Goal: Navigation & Orientation: Find specific page/section

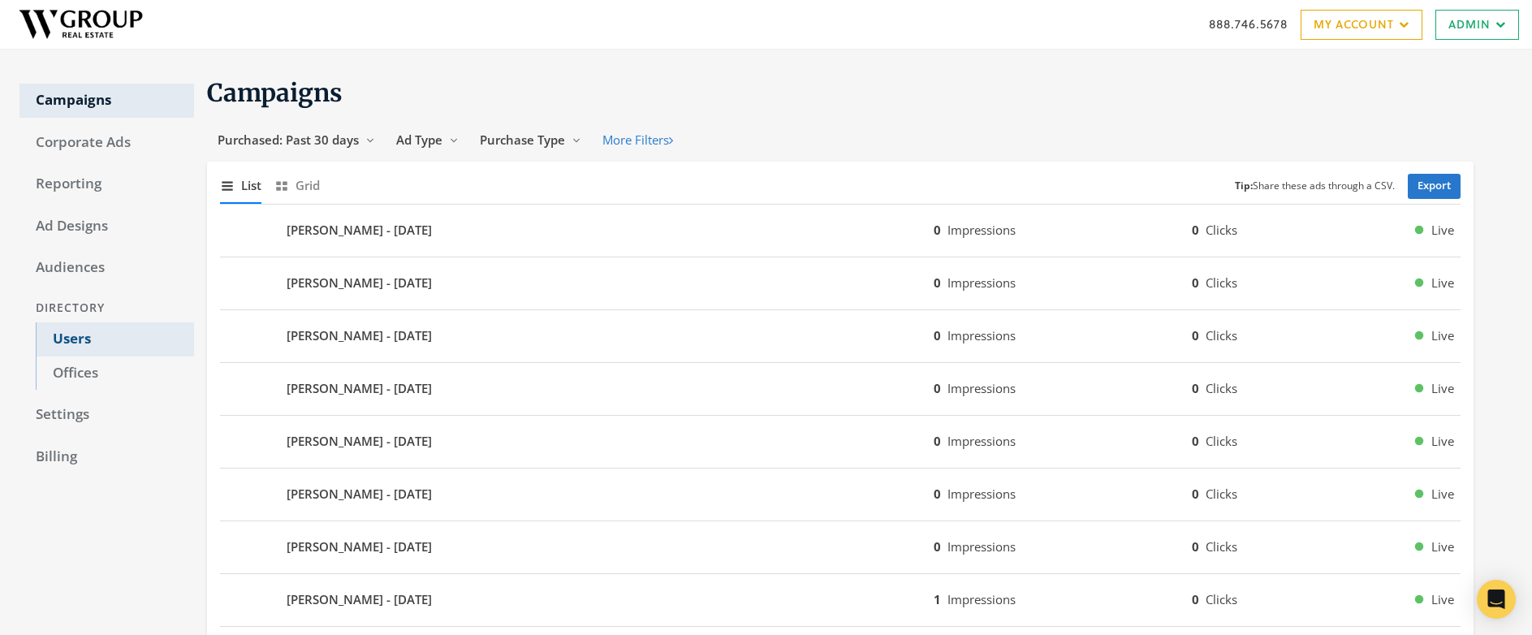
click at [70, 337] on link "Users" at bounding box center [115, 339] width 158 height 34
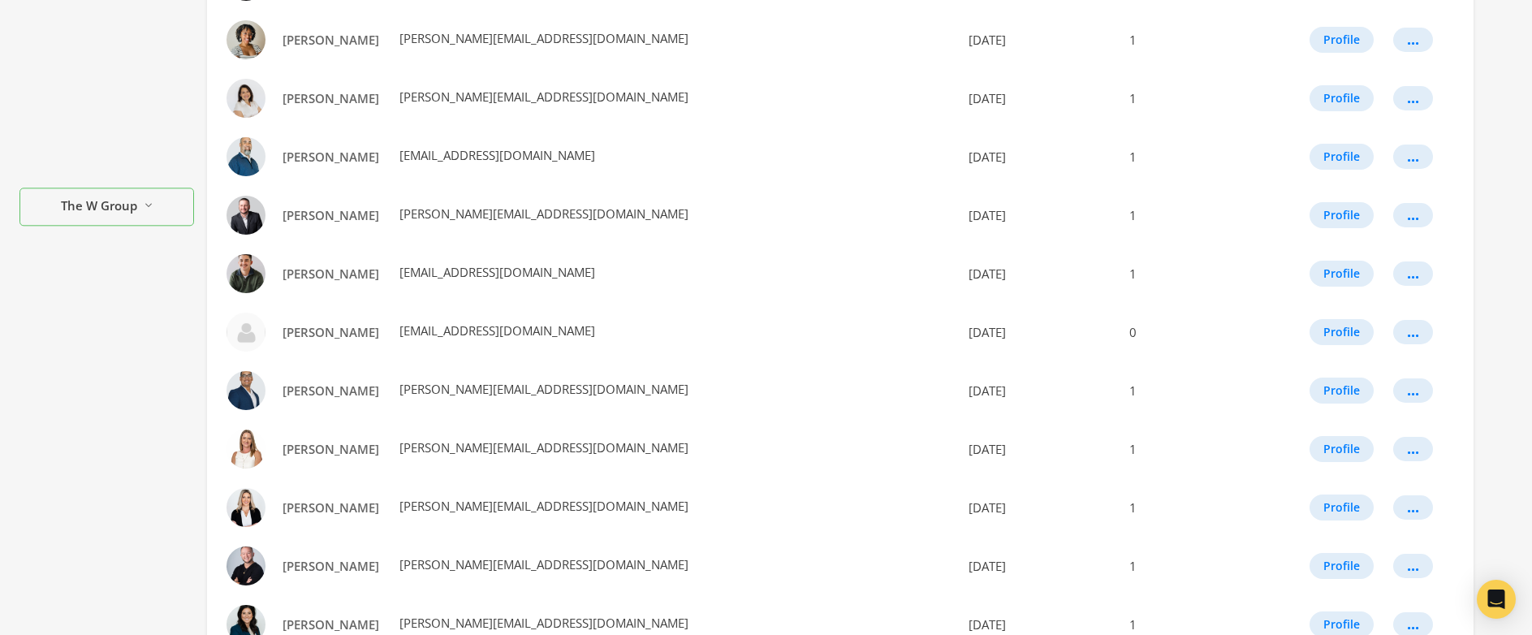
scroll to position [898, 0]
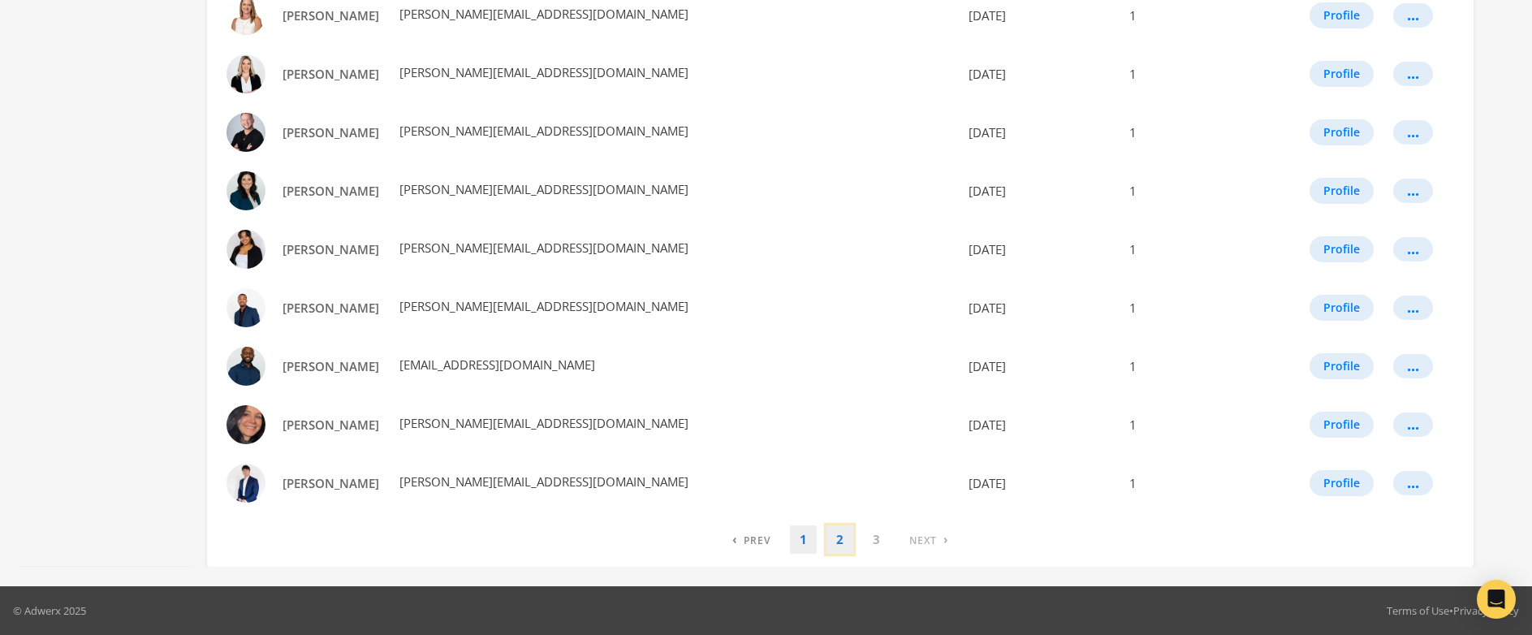
click at [836, 543] on link "2" at bounding box center [839, 539] width 27 height 28
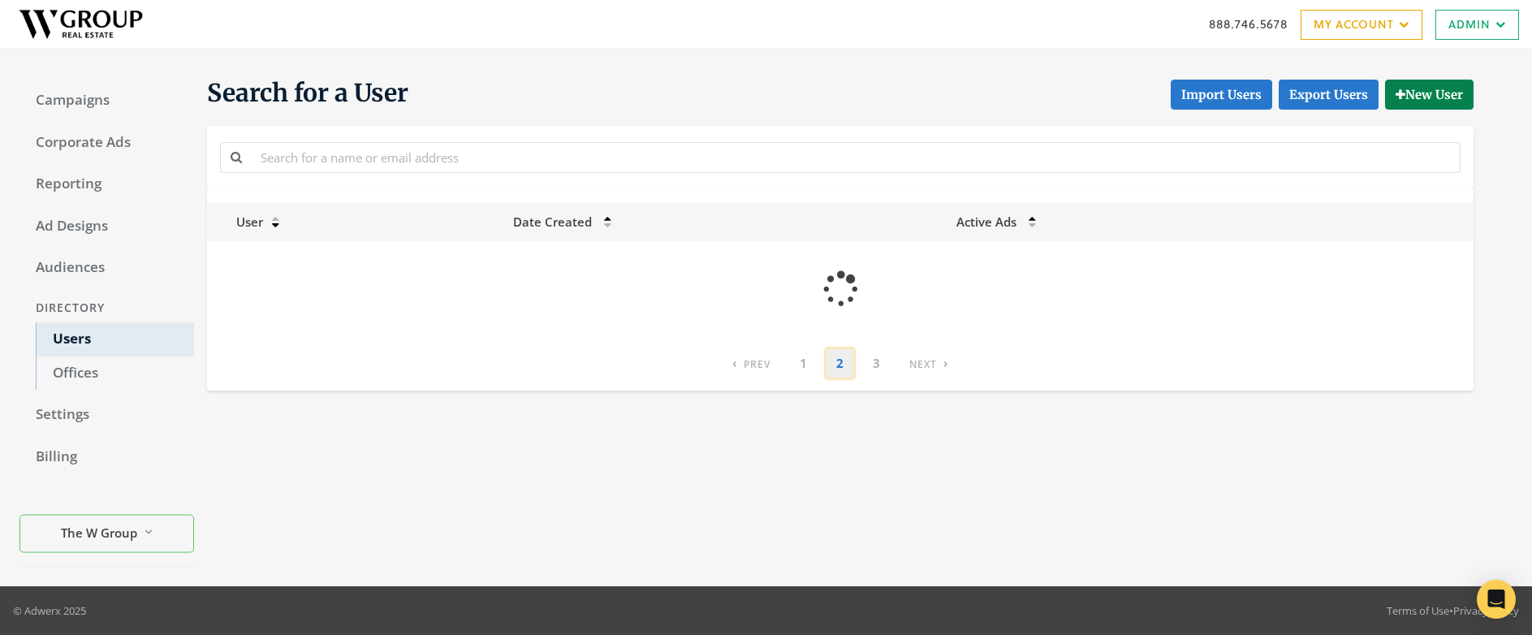
scroll to position [0, 0]
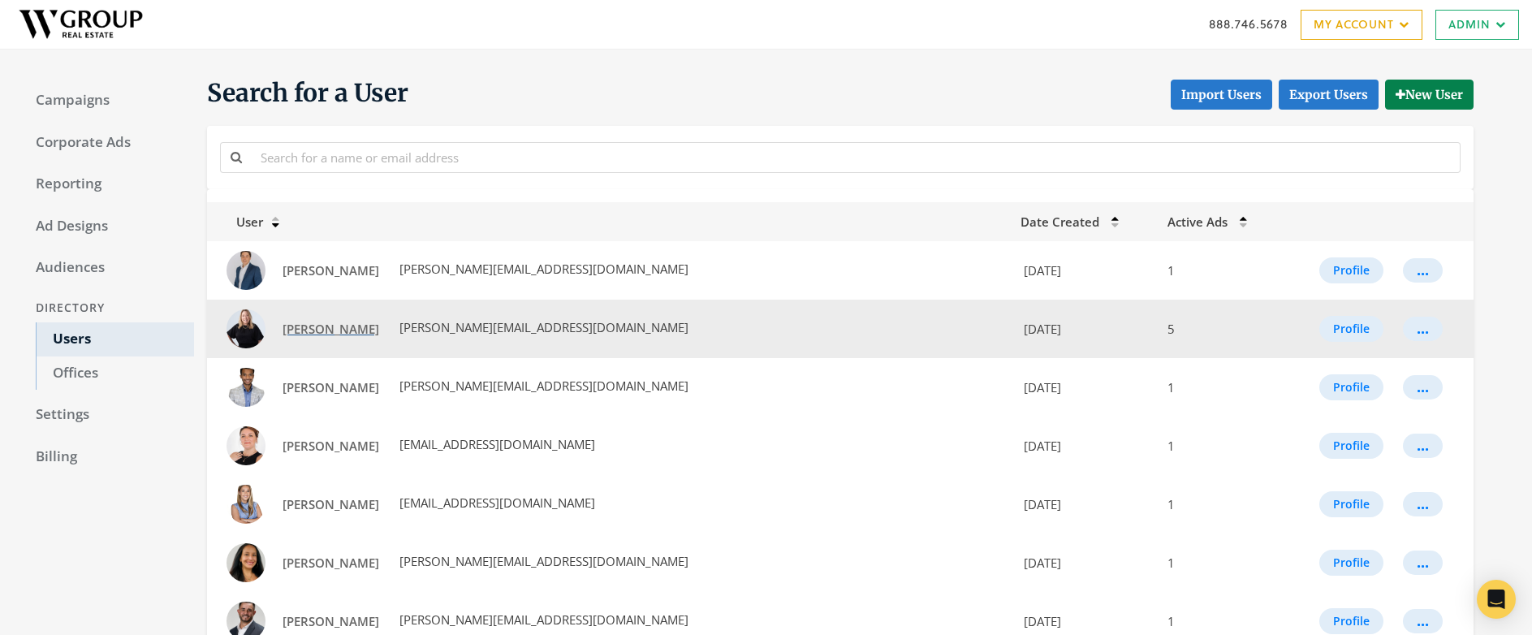
click at [327, 326] on span "Jennifer Guerin" at bounding box center [331, 329] width 97 height 16
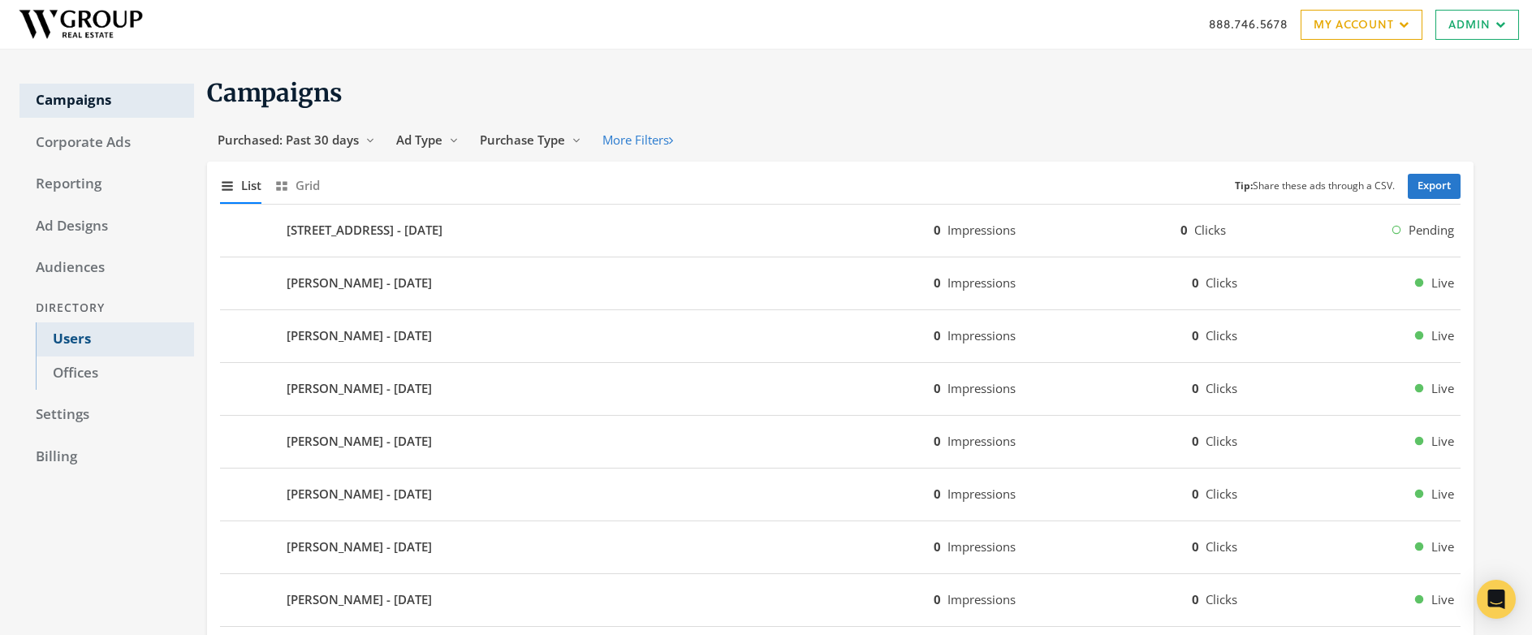
click at [75, 338] on link "Users" at bounding box center [115, 339] width 158 height 34
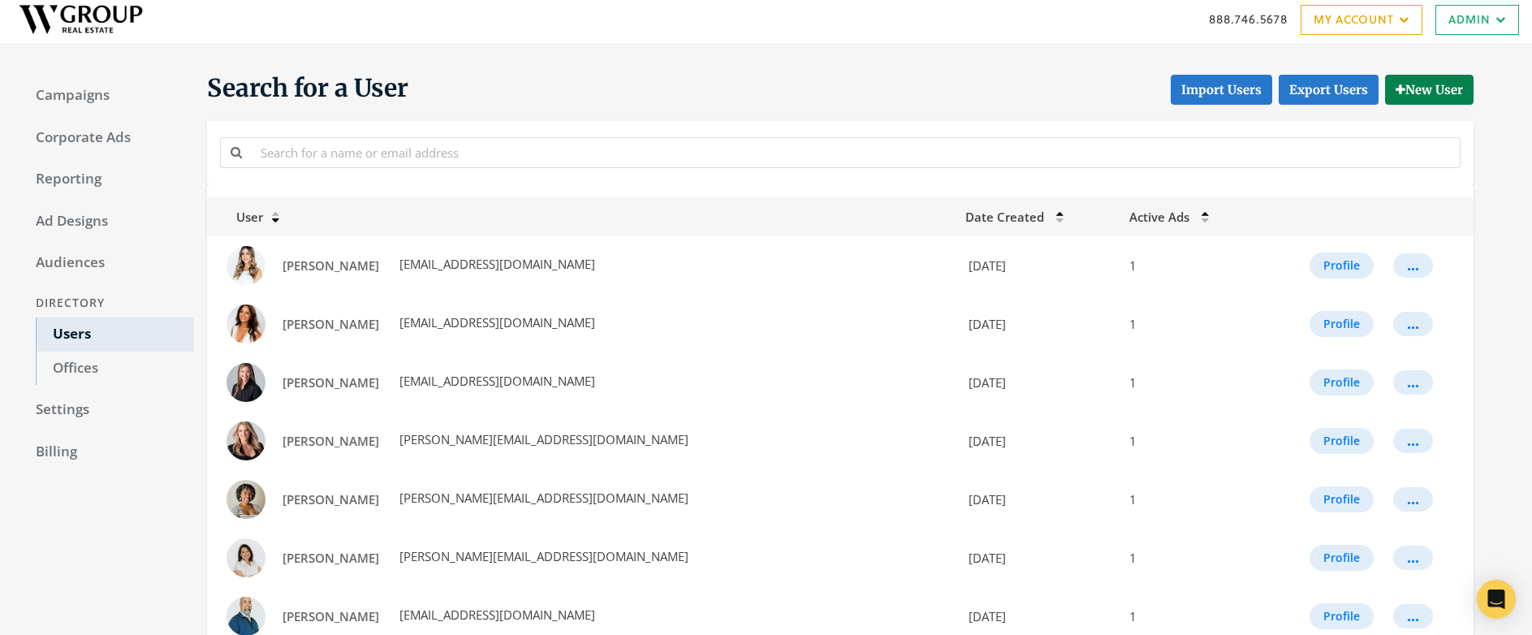
scroll to position [898, 0]
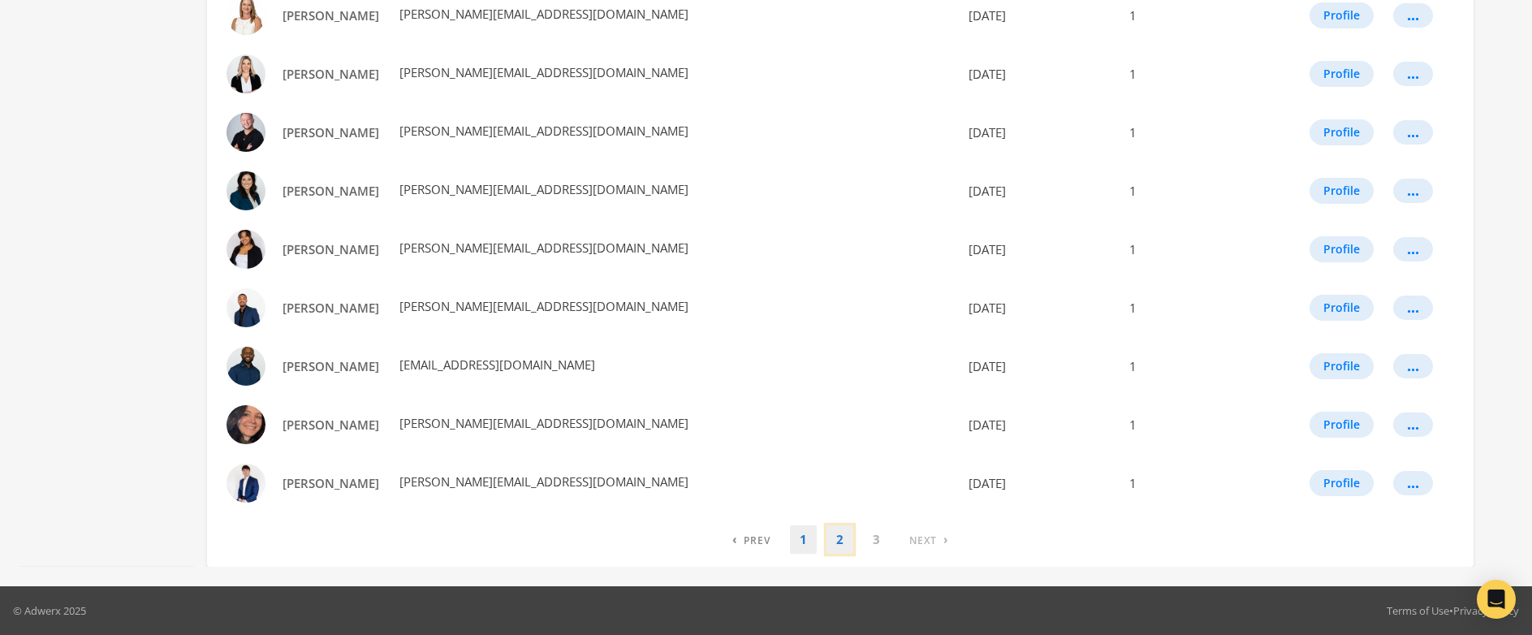
click at [836, 543] on link "2" at bounding box center [839, 539] width 27 height 28
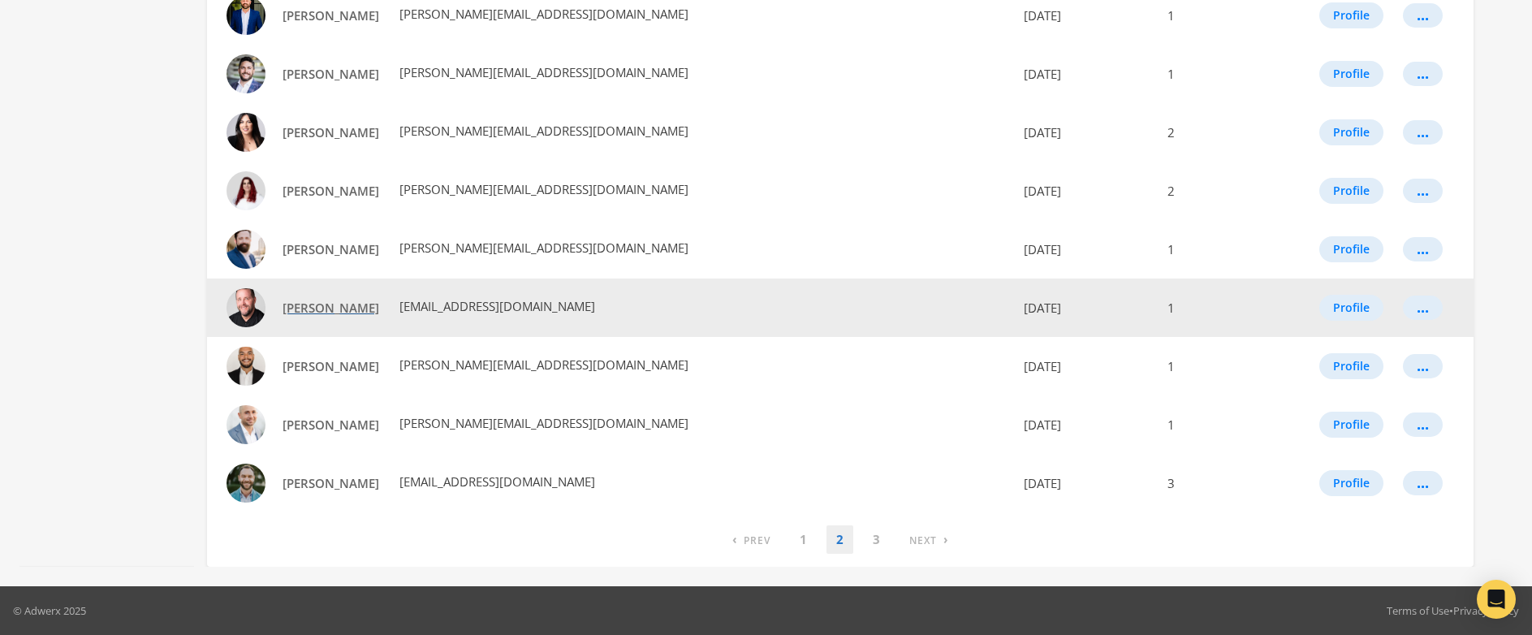
click at [303, 310] on span "Rob Davis" at bounding box center [331, 308] width 97 height 16
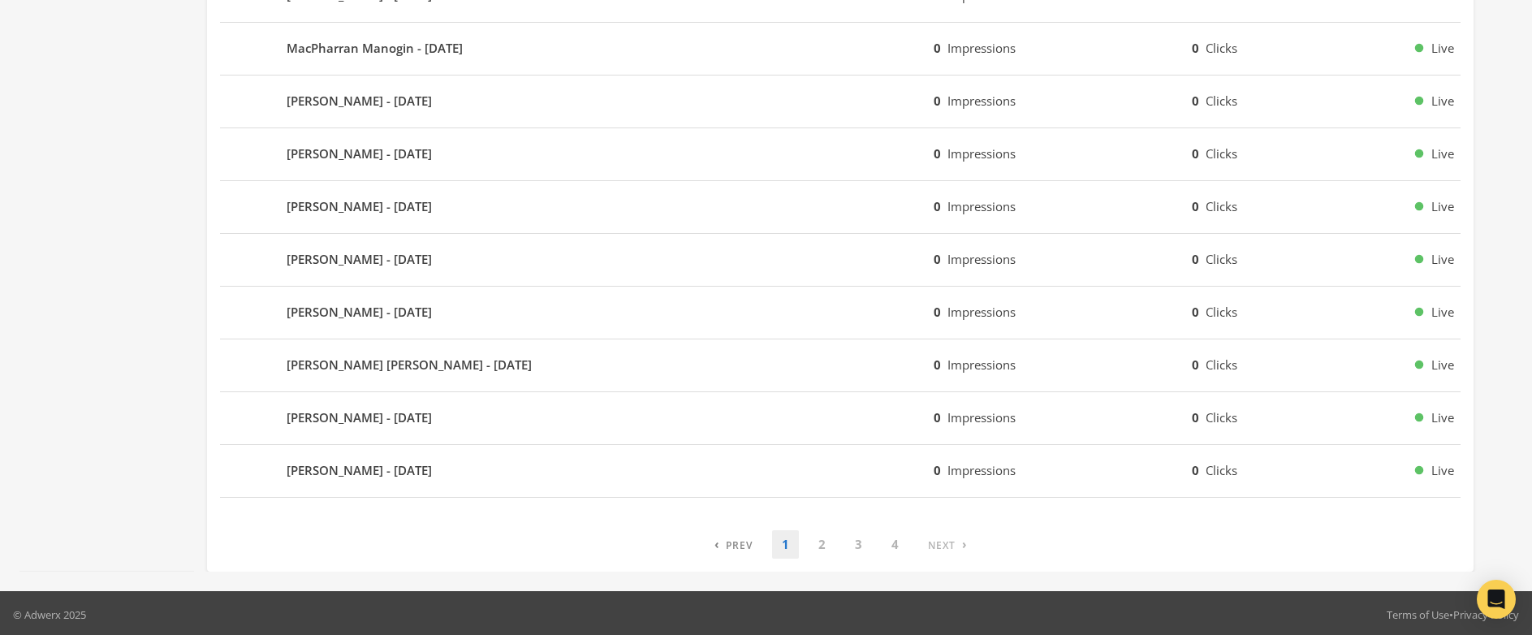
scroll to position [978, 0]
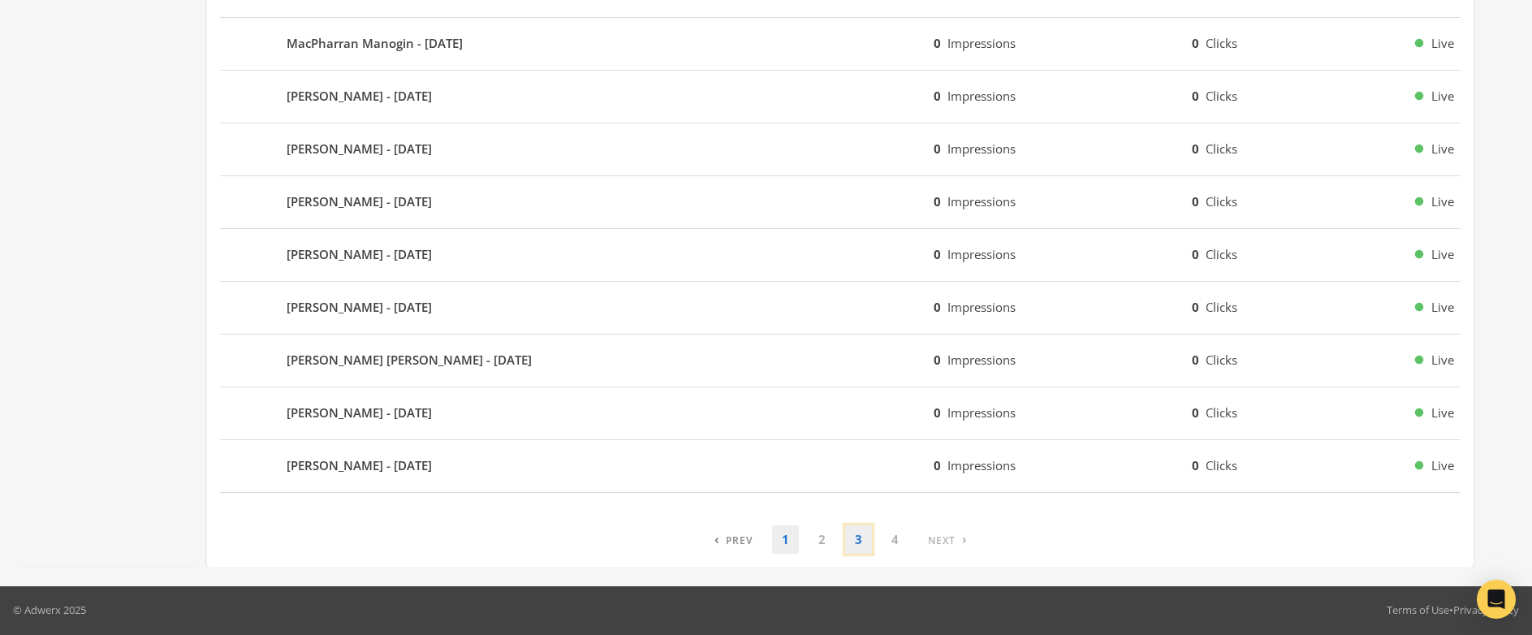
click at [859, 542] on link "3" at bounding box center [858, 539] width 27 height 28
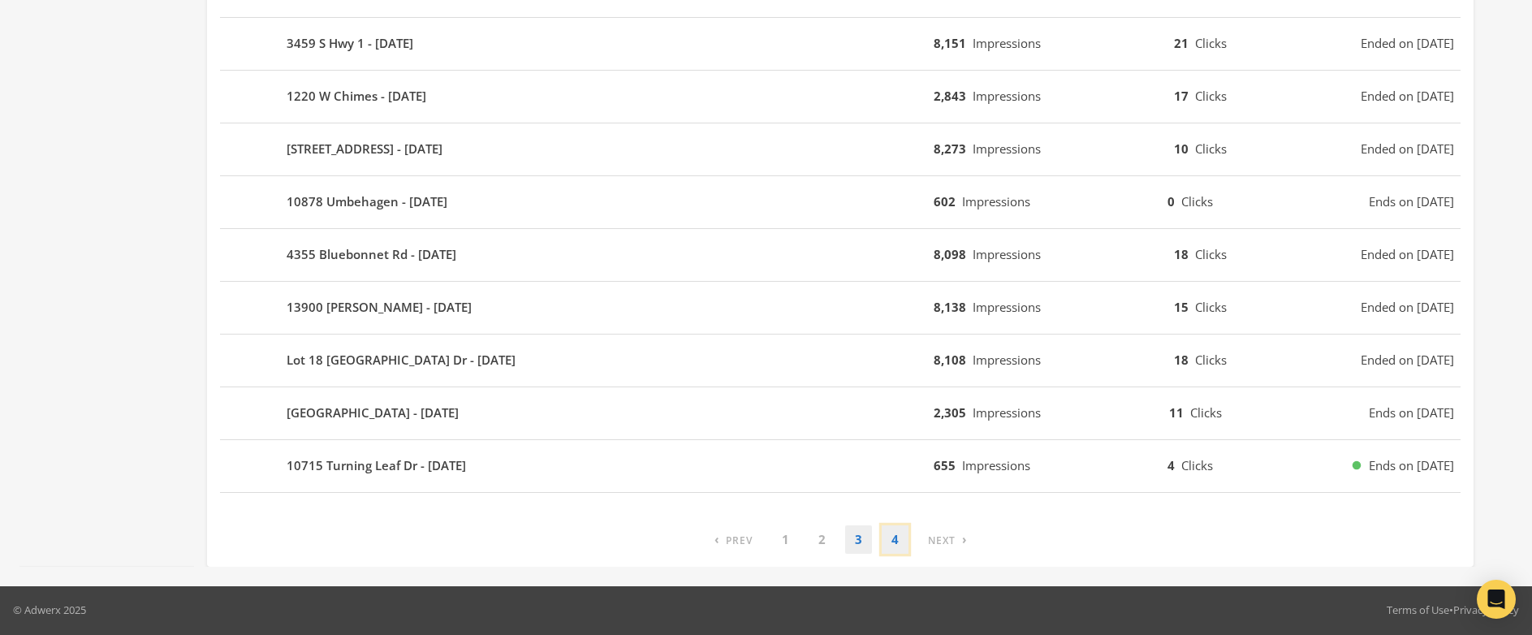
click at [891, 546] on link "4" at bounding box center [895, 539] width 27 height 28
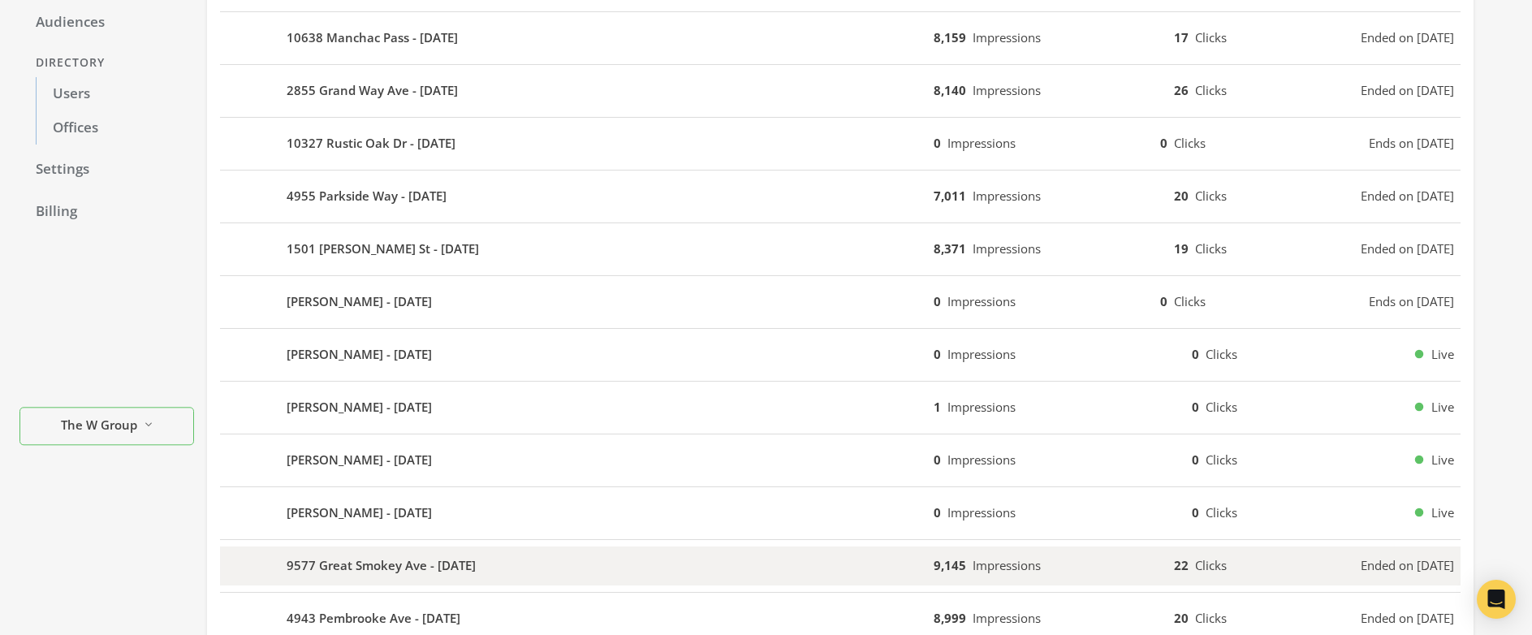
scroll to position [398, 0]
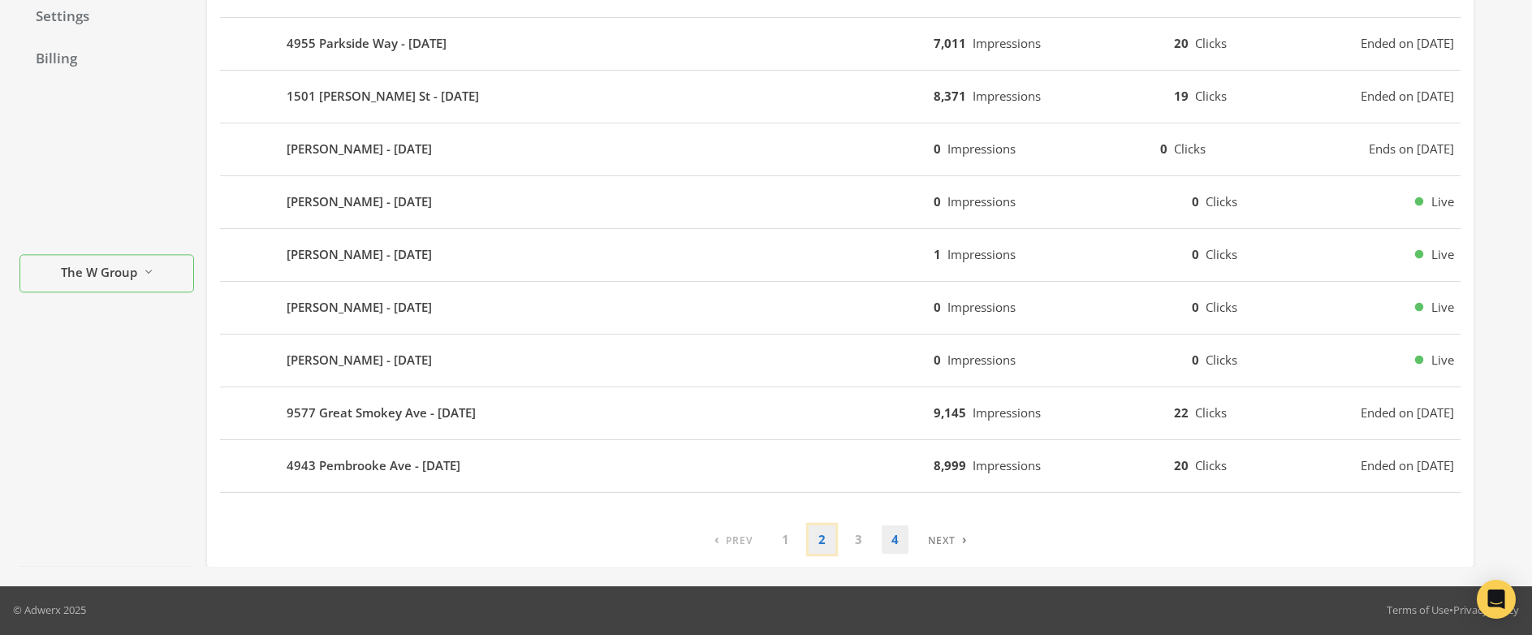
click at [818, 541] on link "2" at bounding box center [822, 539] width 27 height 28
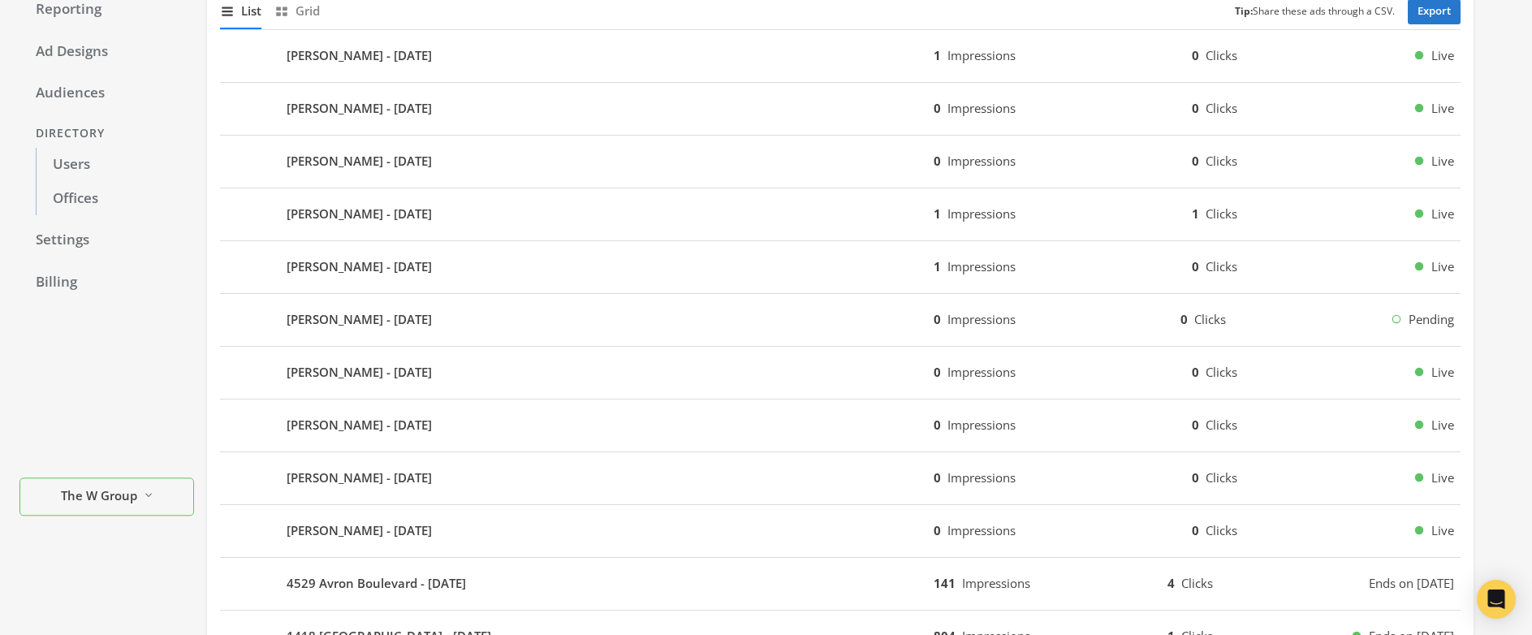
scroll to position [152, 0]
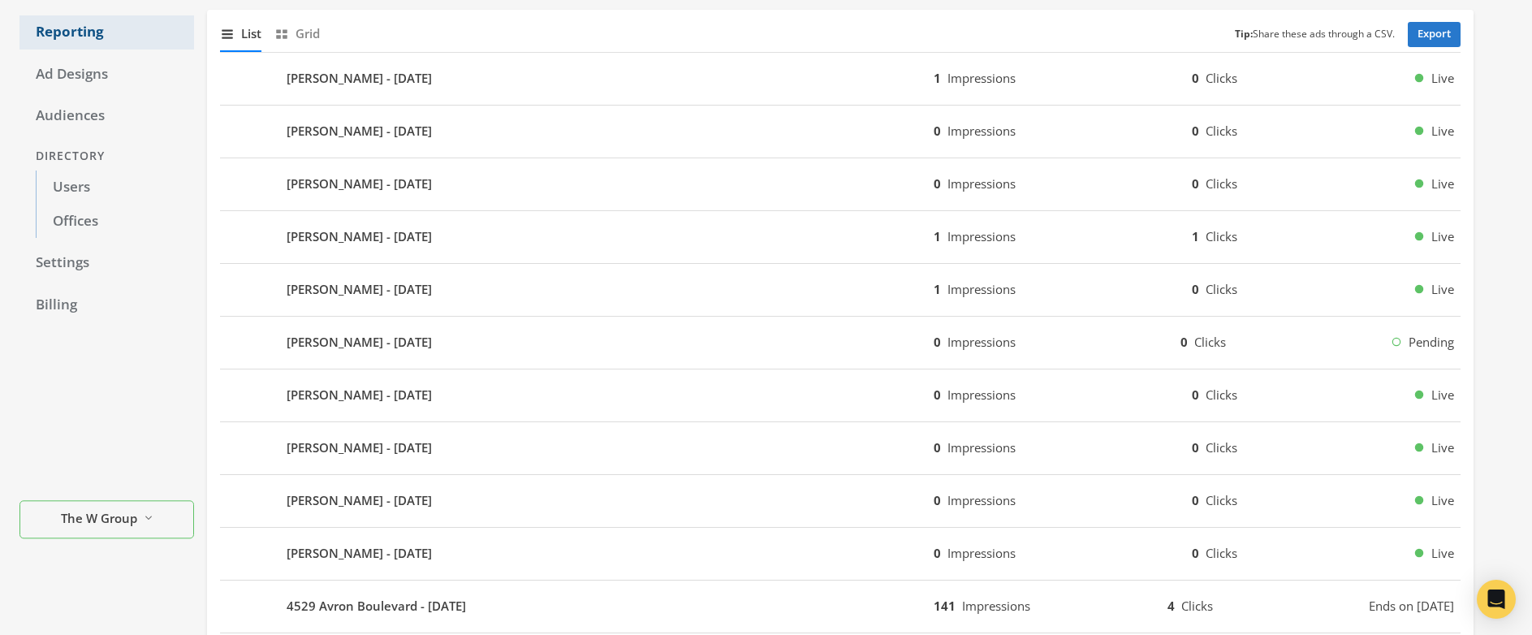
click at [87, 180] on link "Users" at bounding box center [115, 187] width 158 height 34
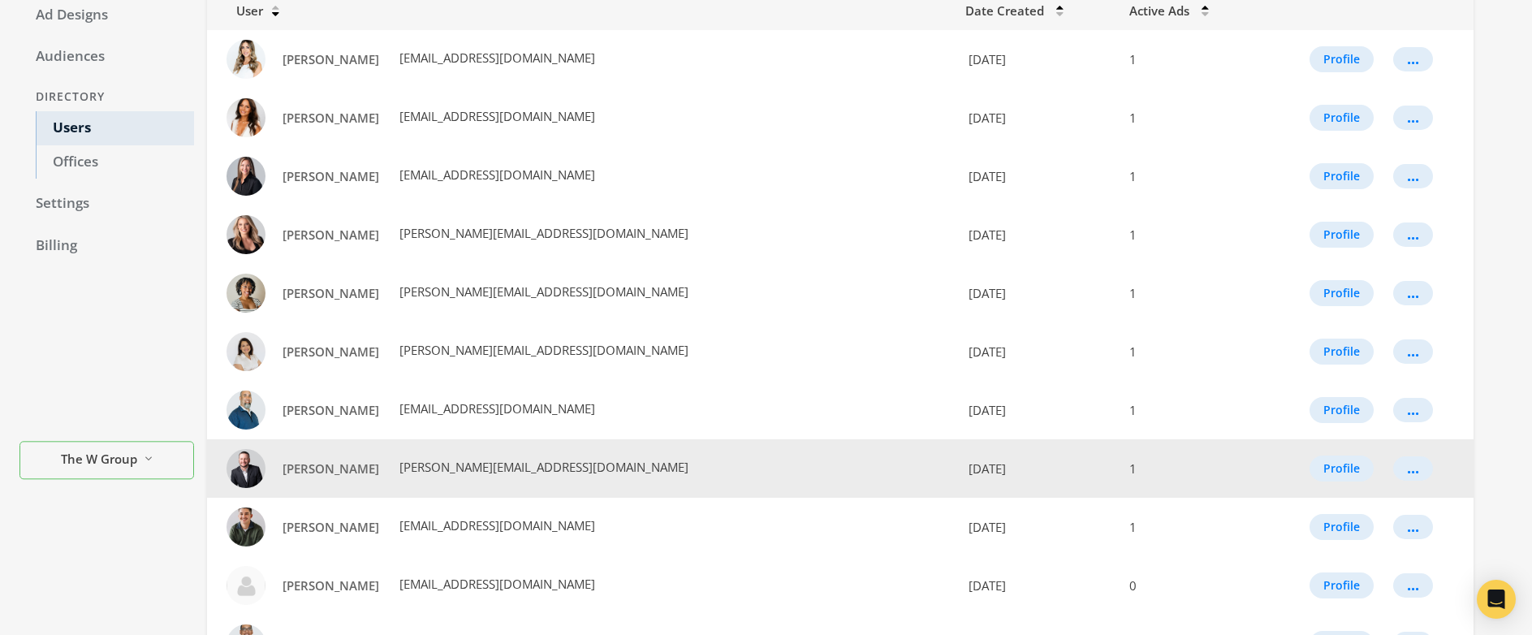
scroll to position [280, 0]
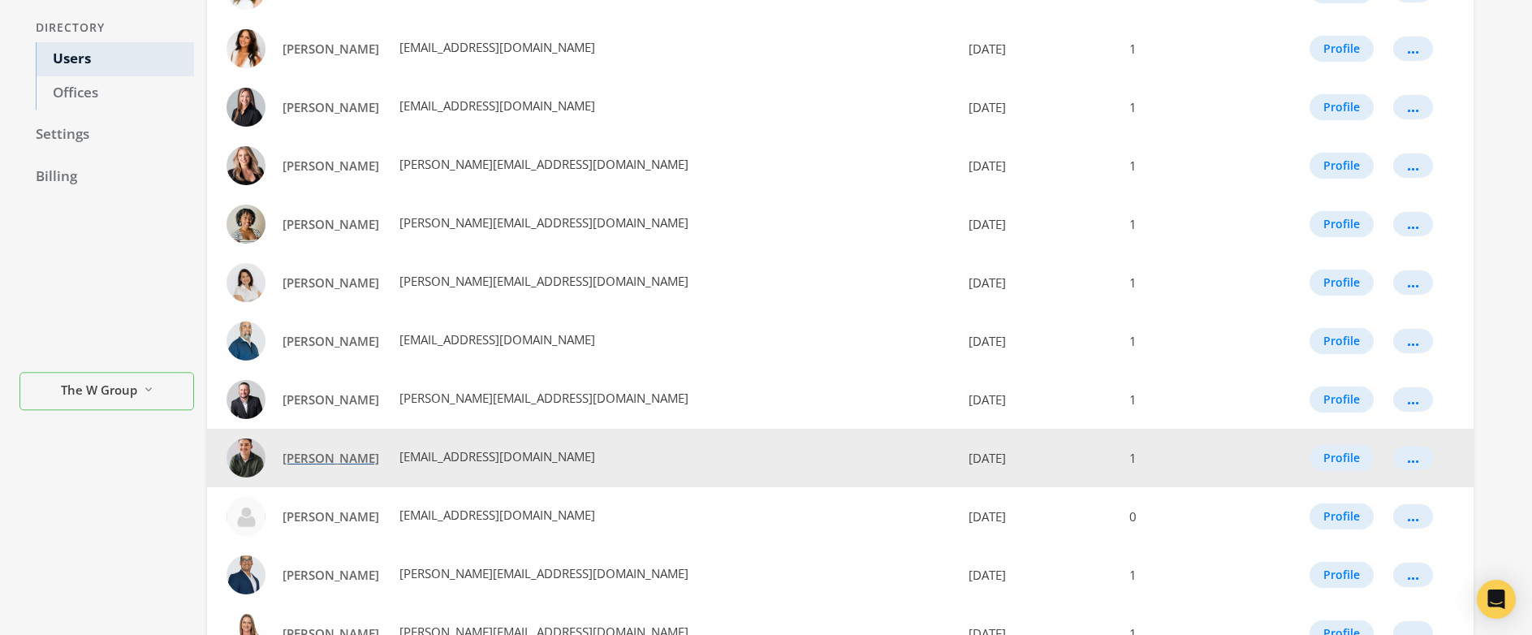
click at [320, 459] on span "[PERSON_NAME]" at bounding box center [331, 458] width 97 height 16
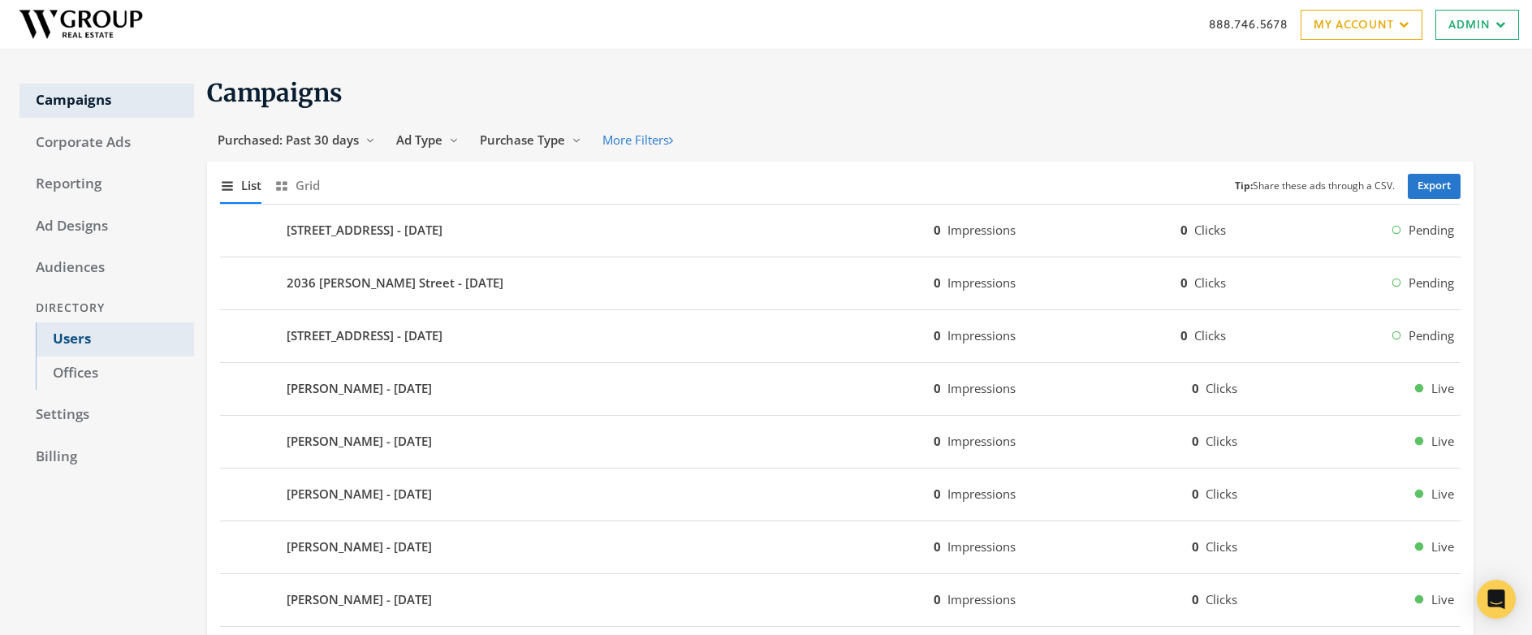
click at [75, 341] on link "Users" at bounding box center [115, 339] width 158 height 34
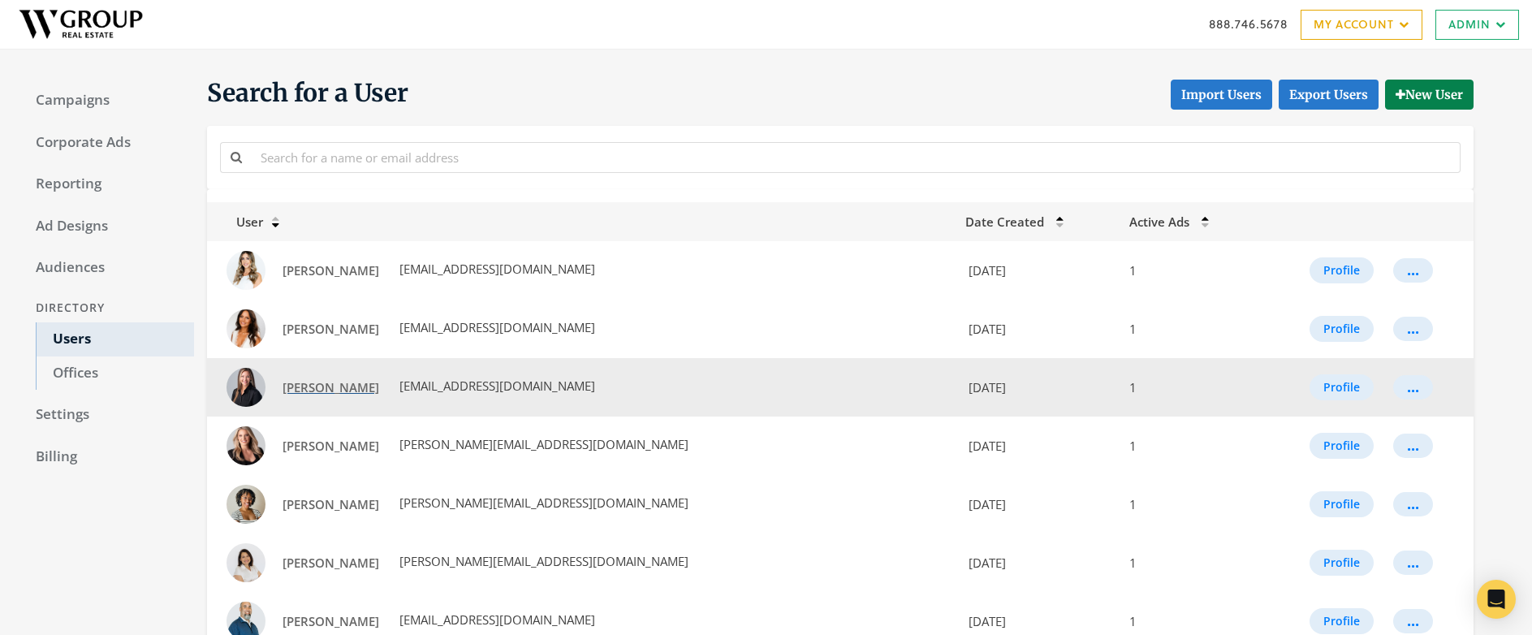
click at [328, 389] on span "[PERSON_NAME]" at bounding box center [331, 387] width 97 height 16
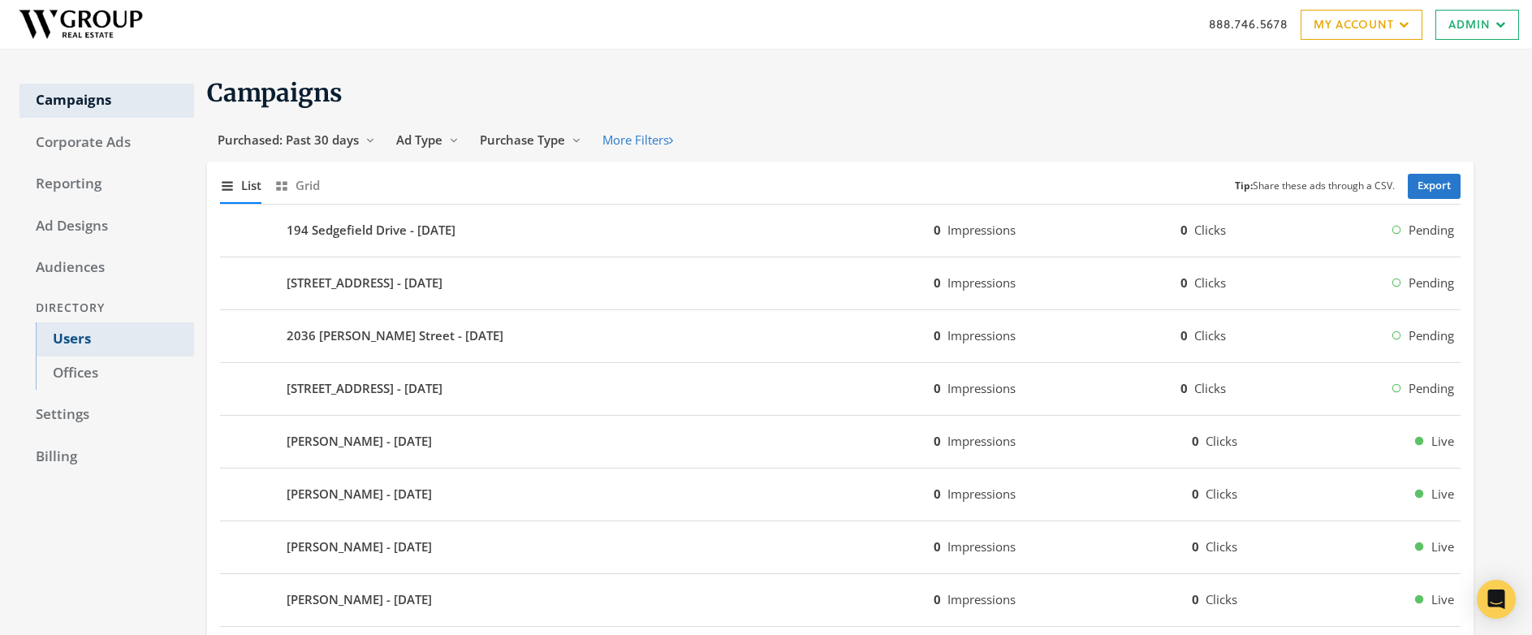
click at [70, 338] on link "Users" at bounding box center [115, 339] width 158 height 34
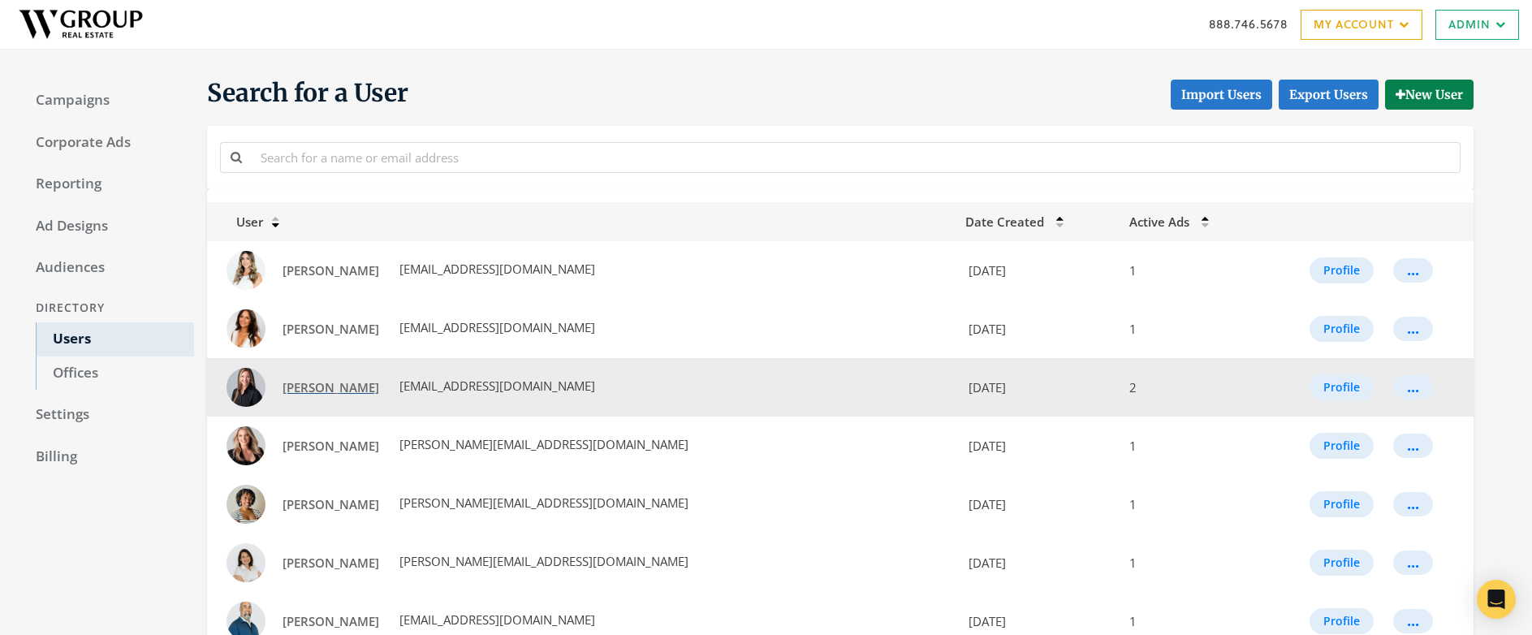
click at [319, 389] on span "Alyson McStay" at bounding box center [331, 387] width 97 height 16
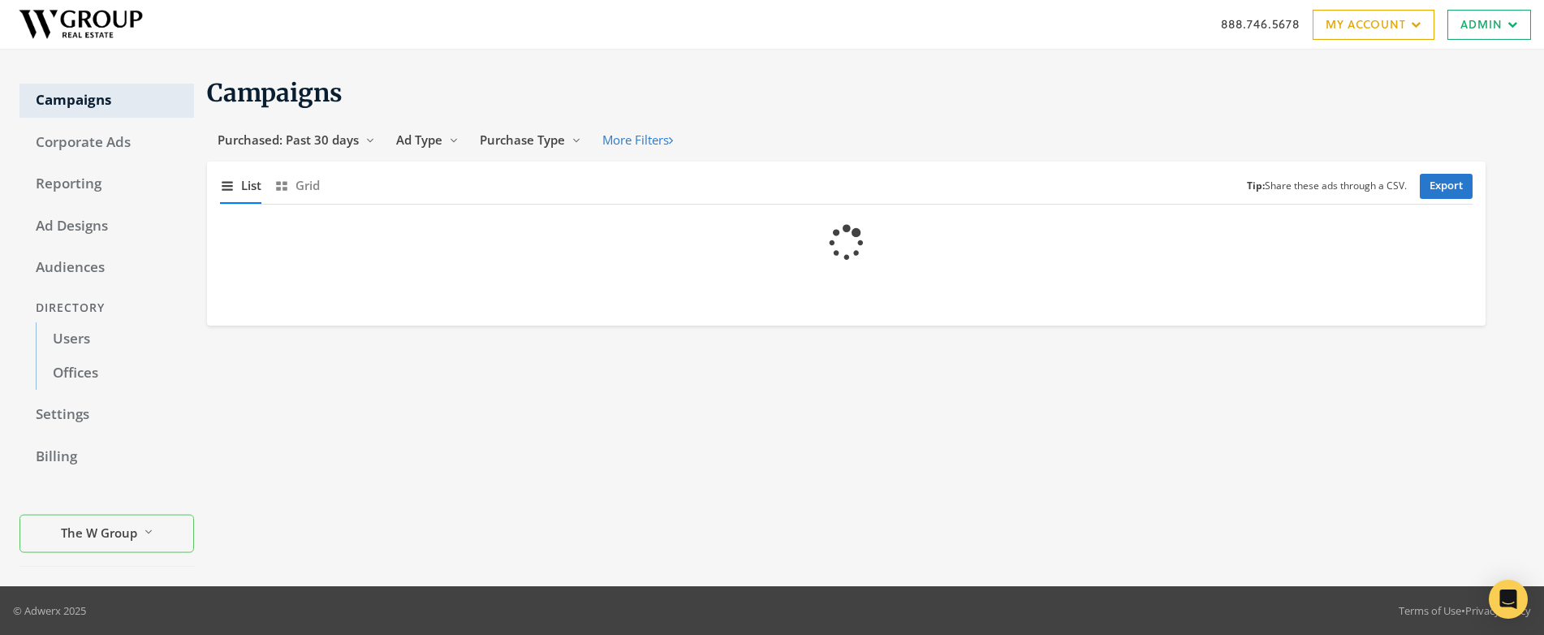
click at [71, 341] on link "Users" at bounding box center [115, 339] width 158 height 34
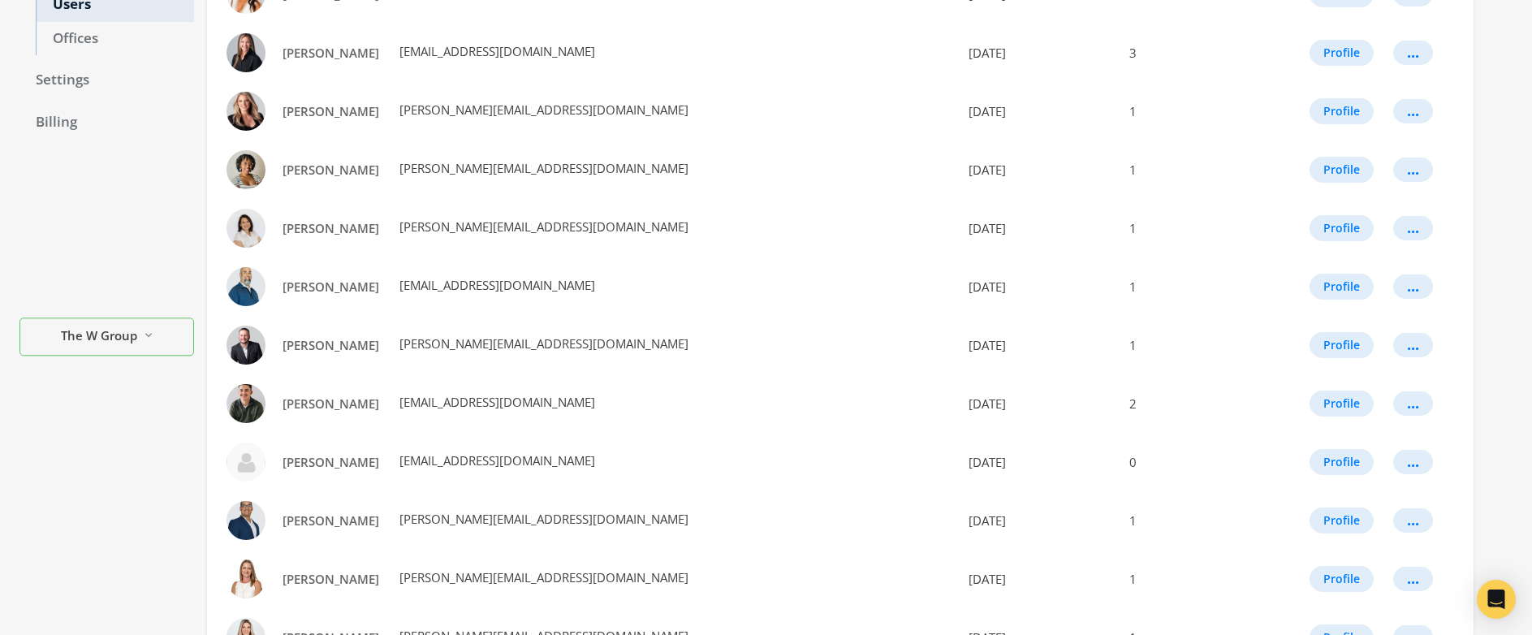
scroll to position [898, 0]
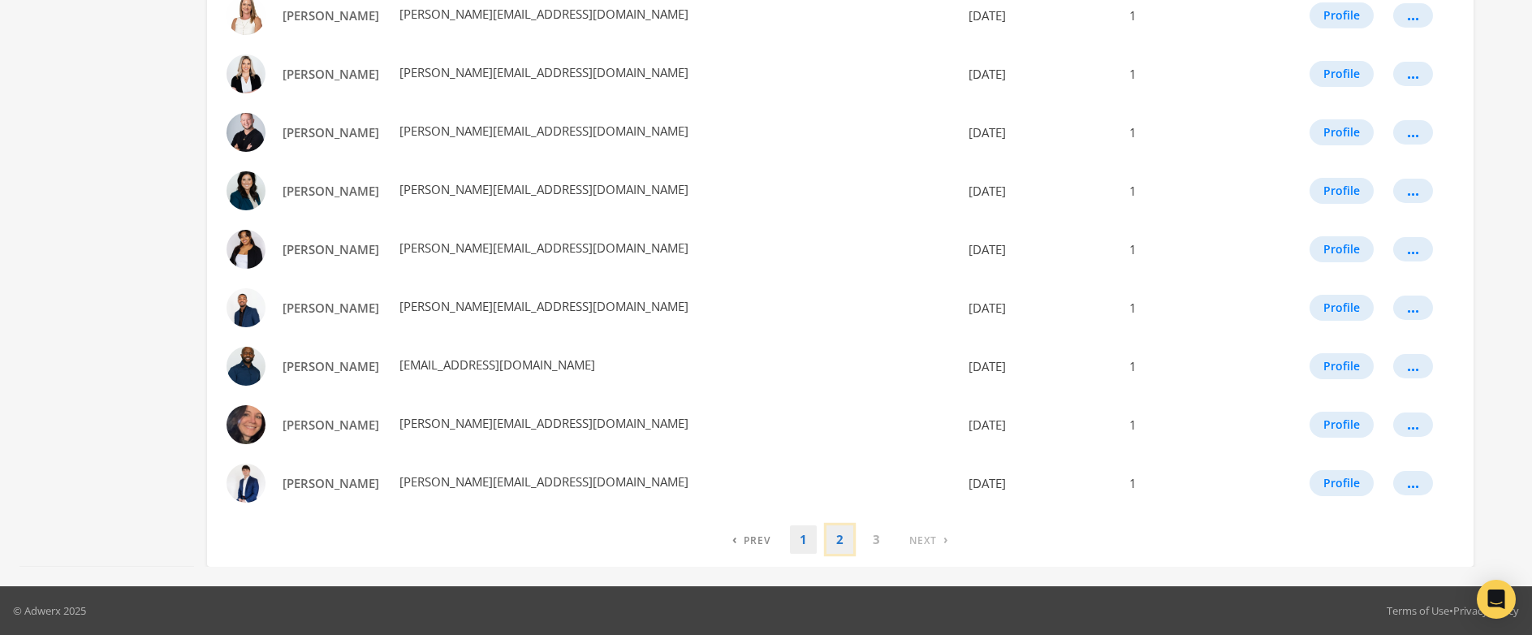
click at [843, 538] on link "2" at bounding box center [839, 539] width 27 height 28
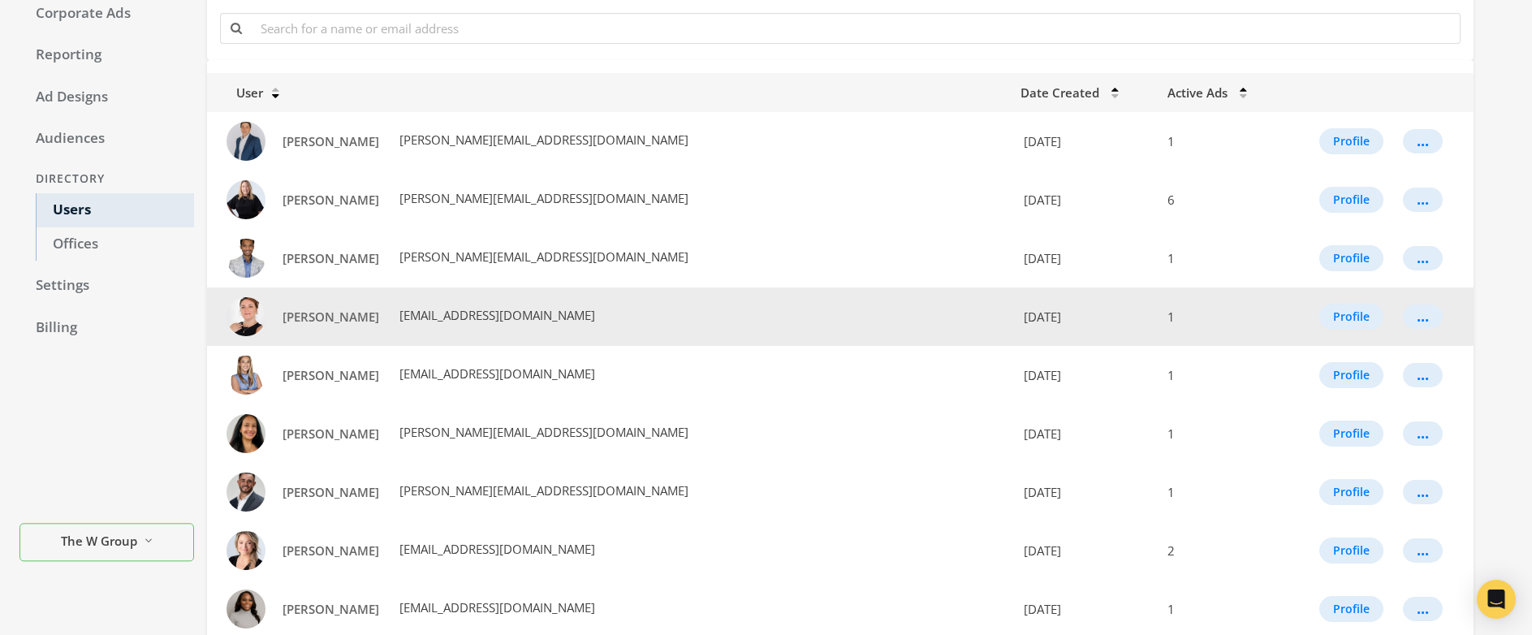
scroll to position [421, 0]
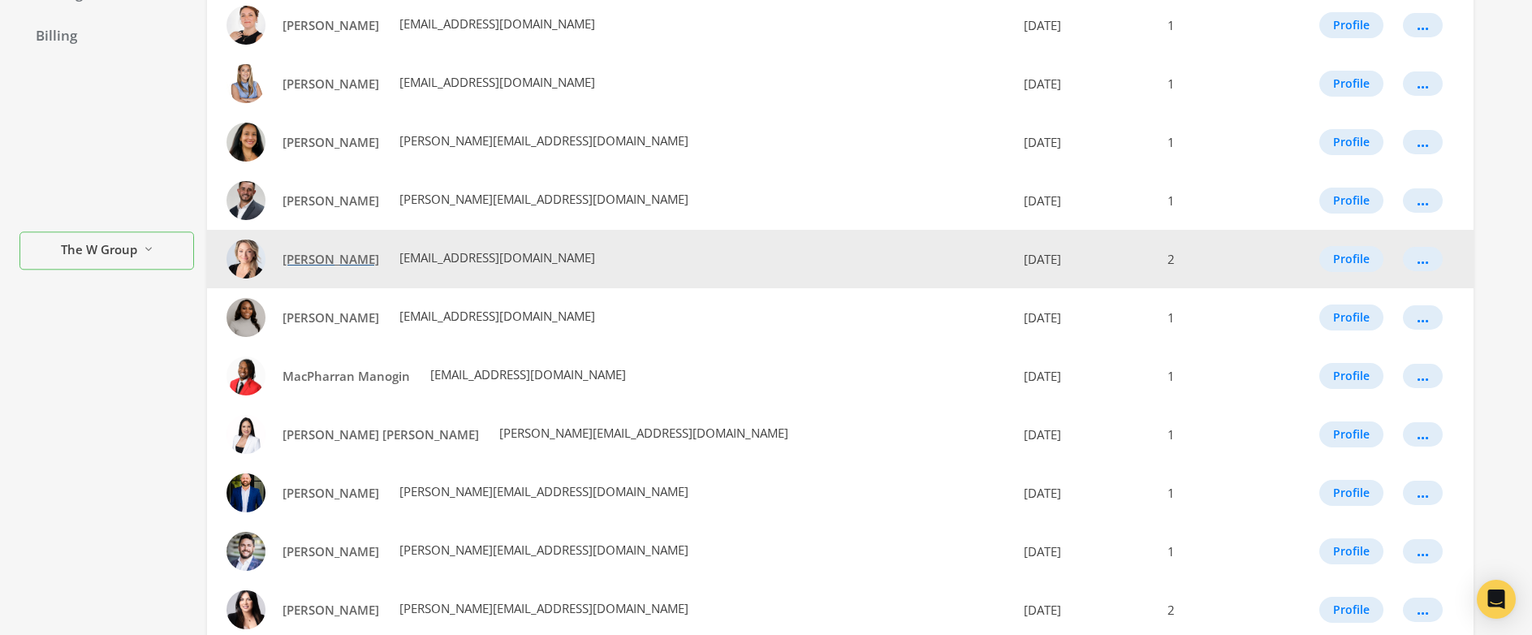
click at [308, 261] on span "Lauren Sutton" at bounding box center [331, 259] width 97 height 16
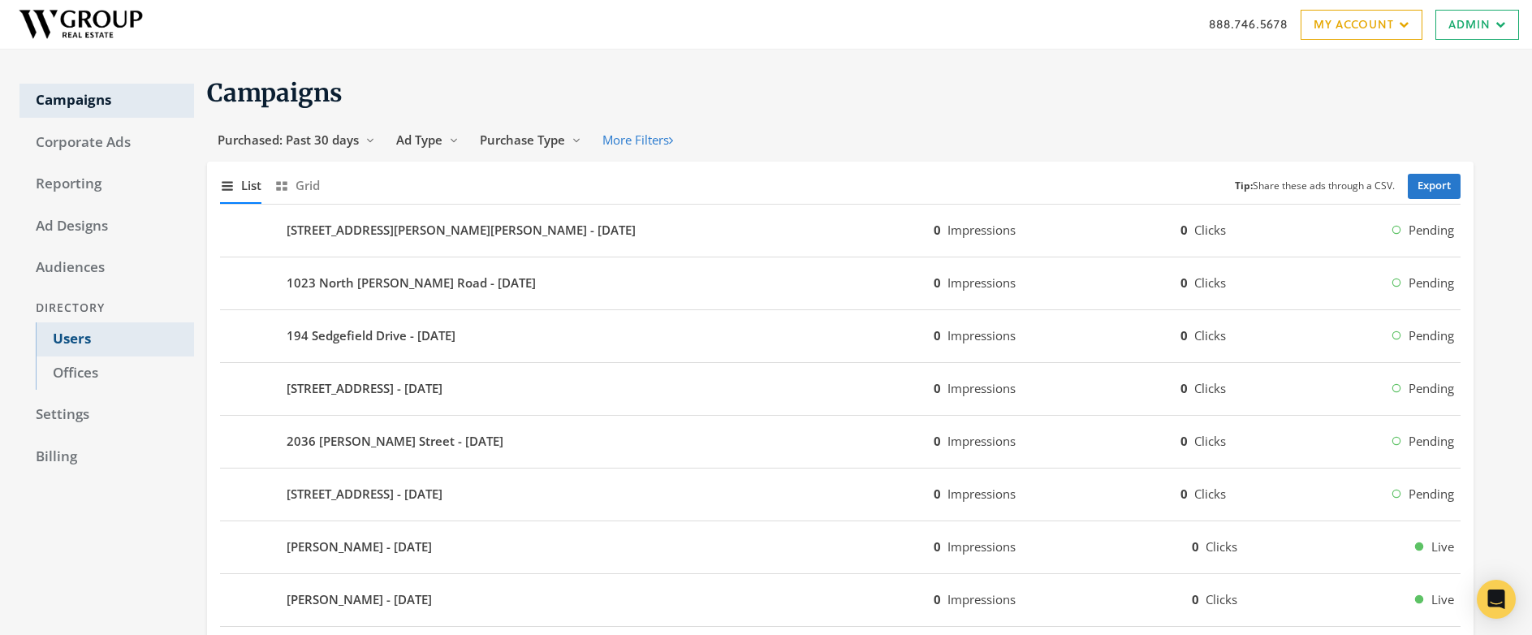
click at [77, 339] on link "Users" at bounding box center [115, 339] width 158 height 34
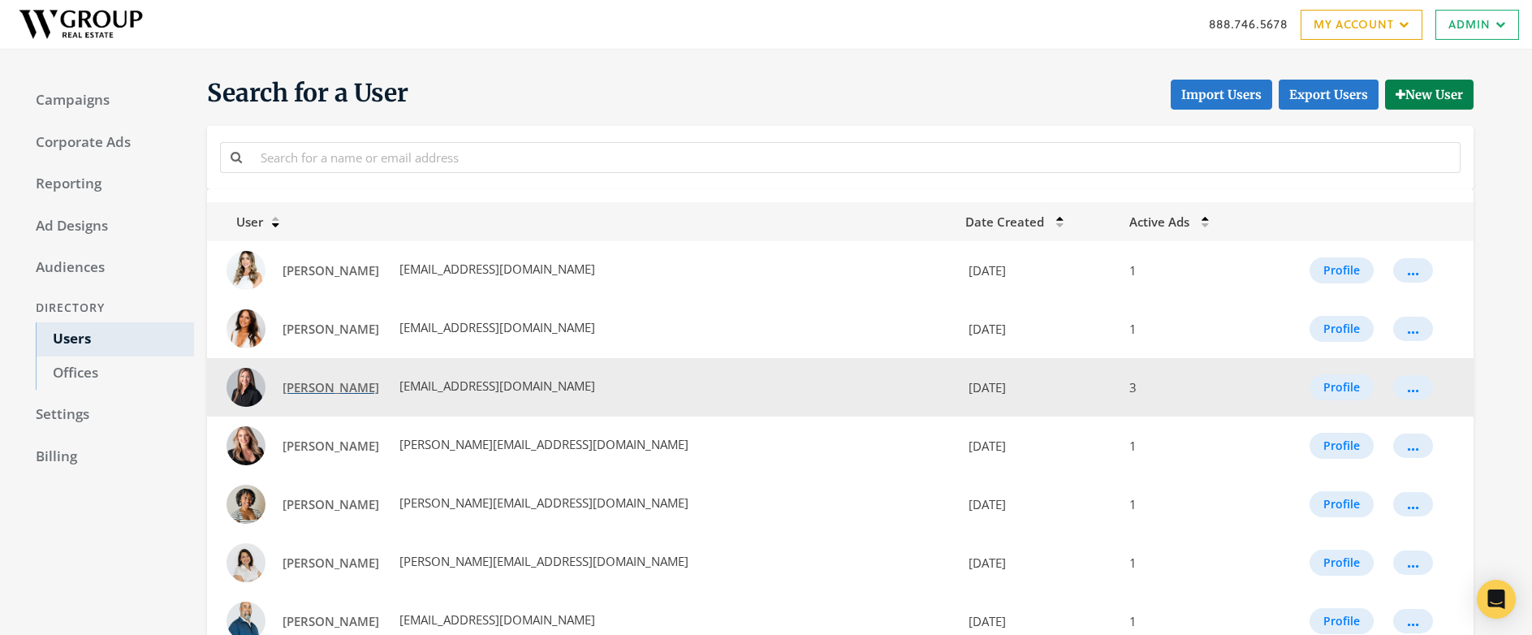
click at [312, 380] on span "Alyson McStay" at bounding box center [331, 387] width 97 height 16
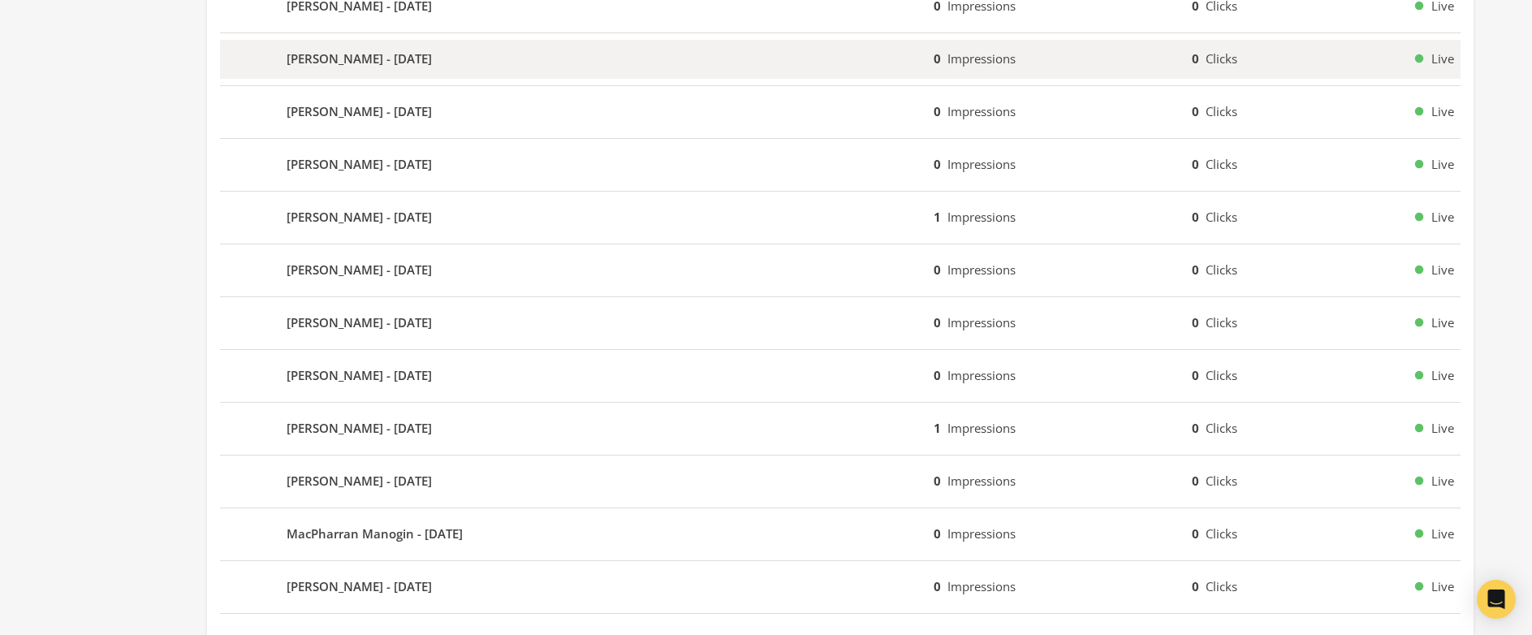
scroll to position [978, 0]
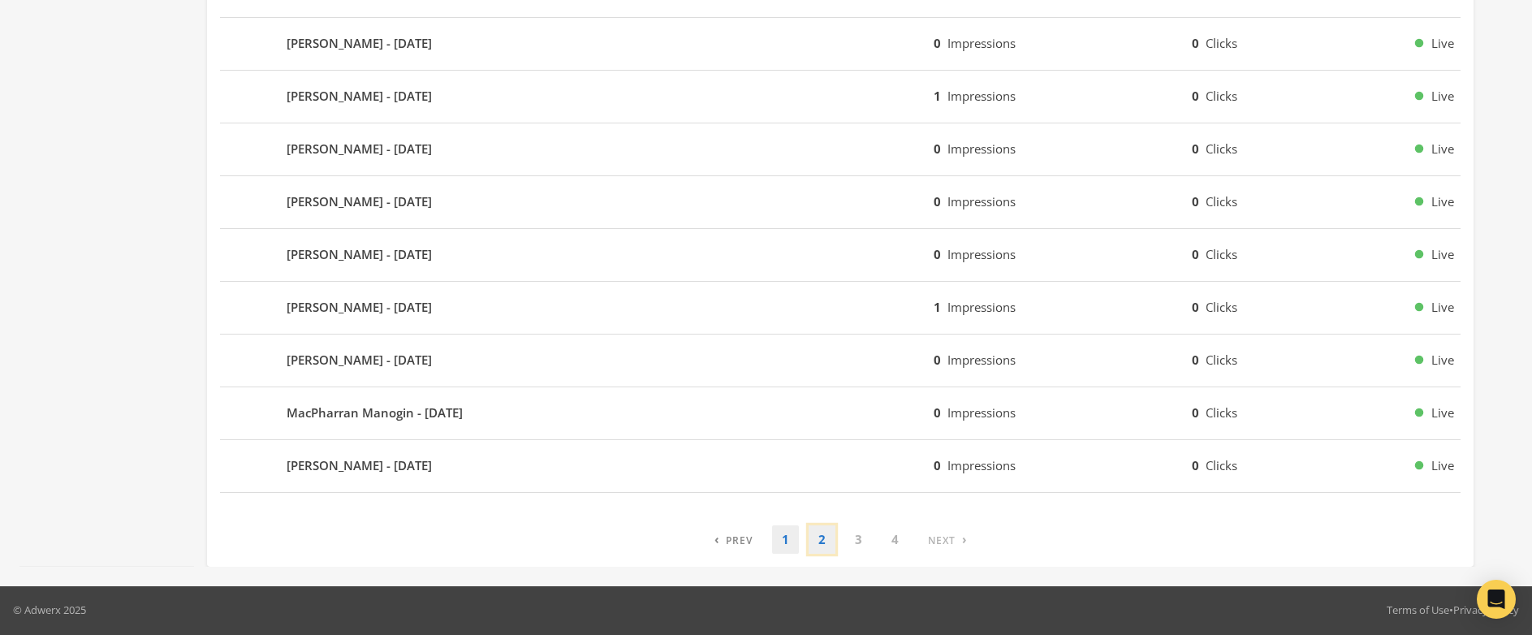
click at [826, 543] on link "2" at bounding box center [822, 539] width 27 height 28
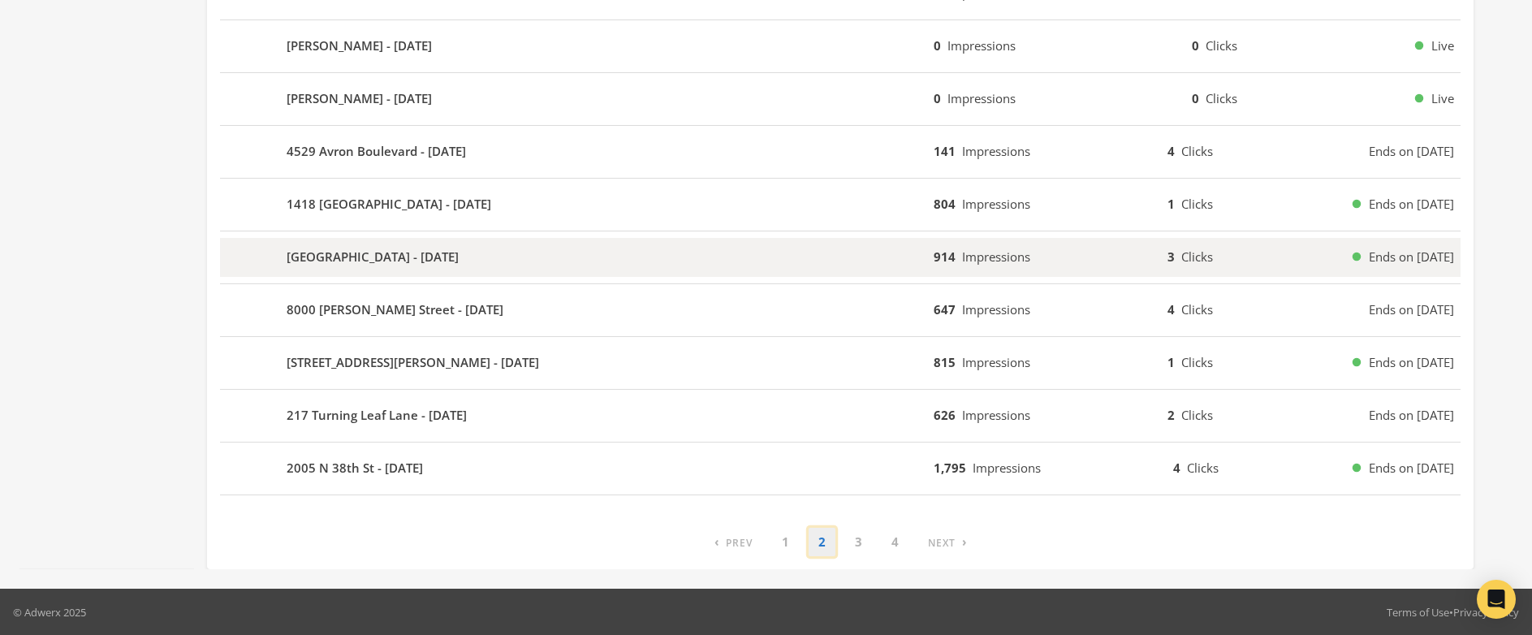
scroll to position [975, 0]
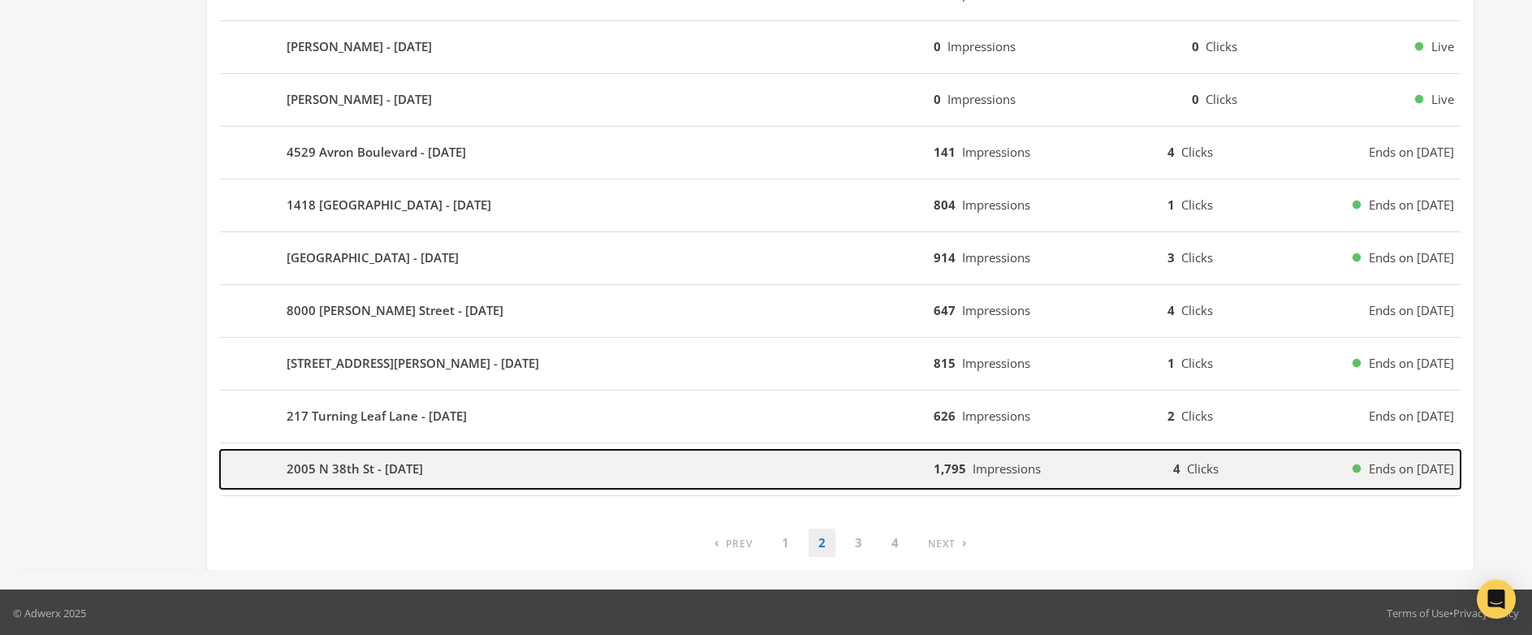
click at [515, 473] on div "2005 N 38th St - [DATE]" at bounding box center [577, 469] width 714 height 39
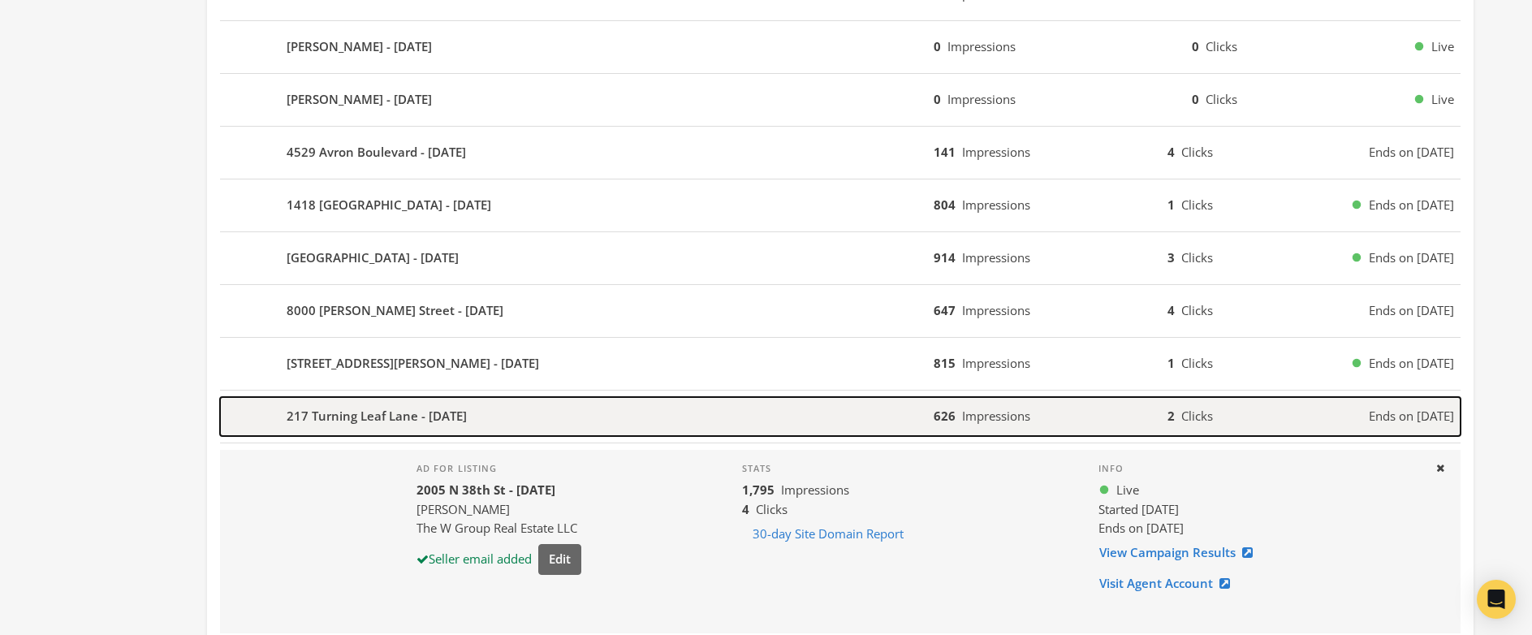
click at [542, 421] on div "217 Turning Leaf Lane - [DATE]" at bounding box center [577, 416] width 714 height 39
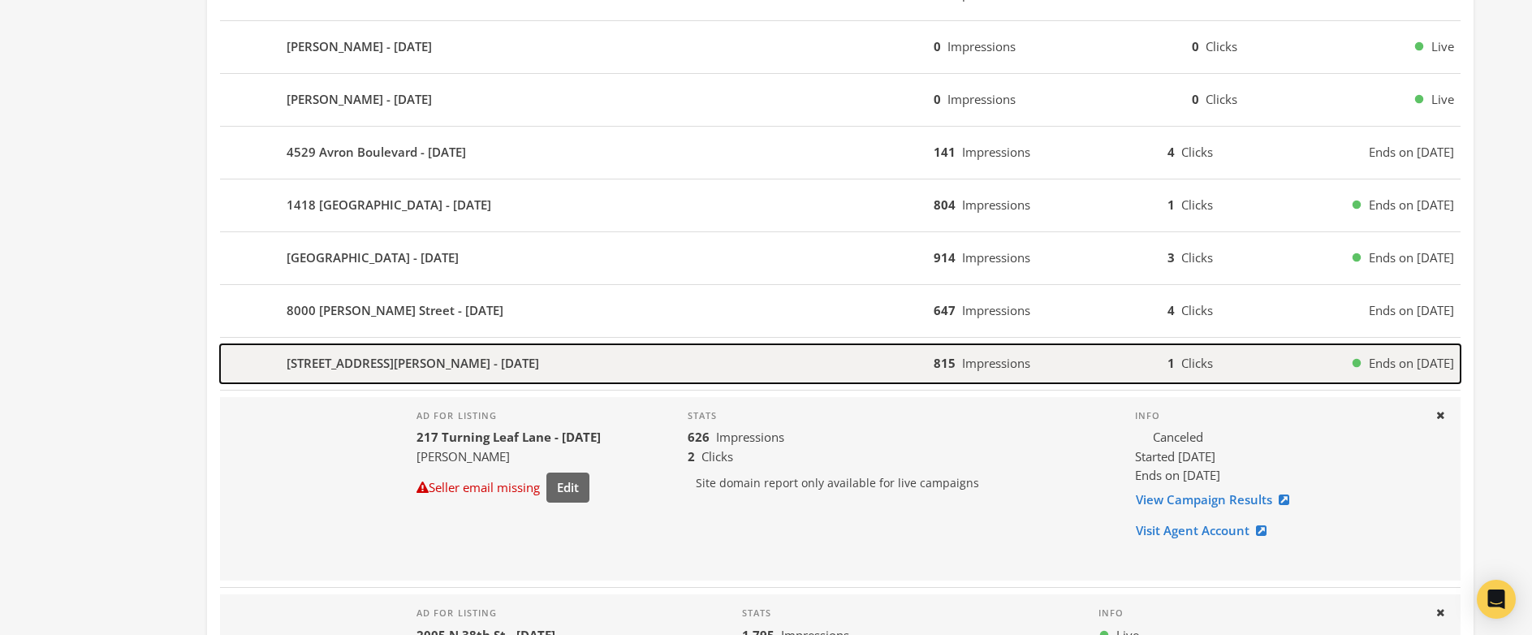
click at [550, 362] on div "[STREET_ADDRESS][PERSON_NAME] - [DATE]" at bounding box center [577, 363] width 714 height 39
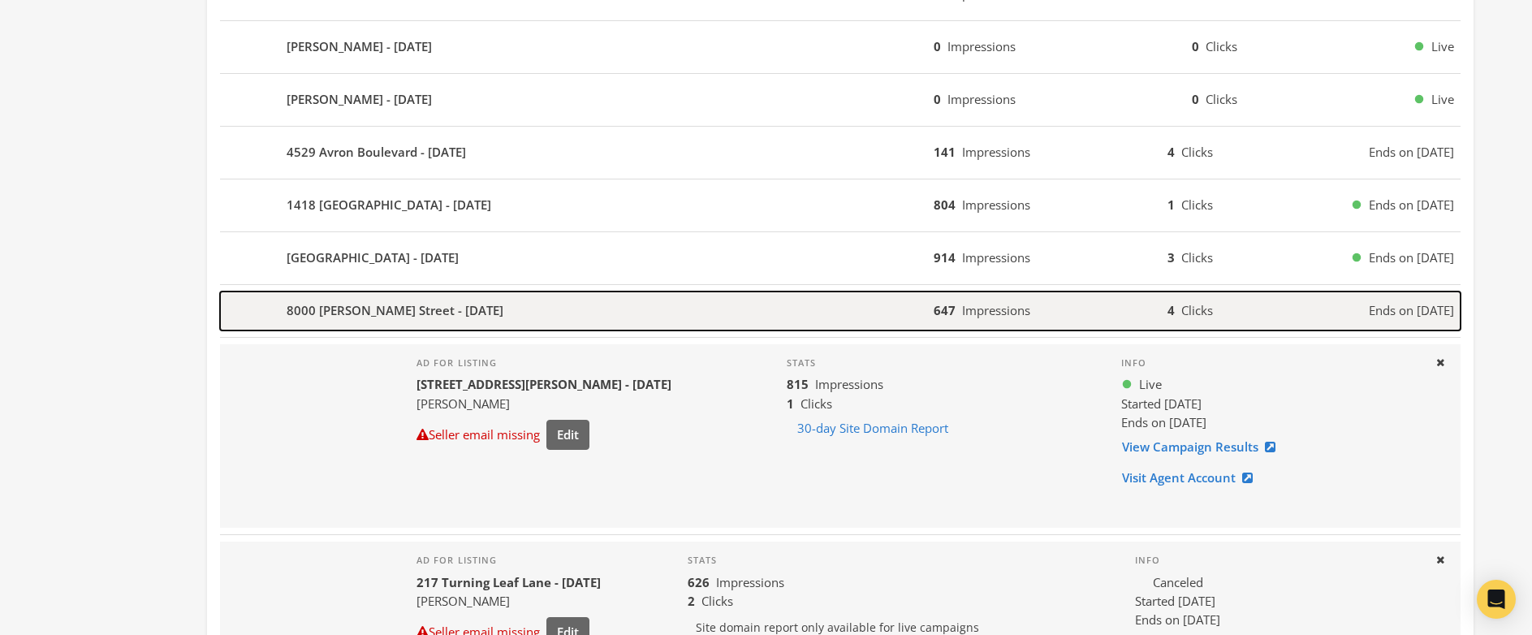
click at [574, 318] on div "8000 [PERSON_NAME] Street - [DATE]" at bounding box center [577, 310] width 714 height 39
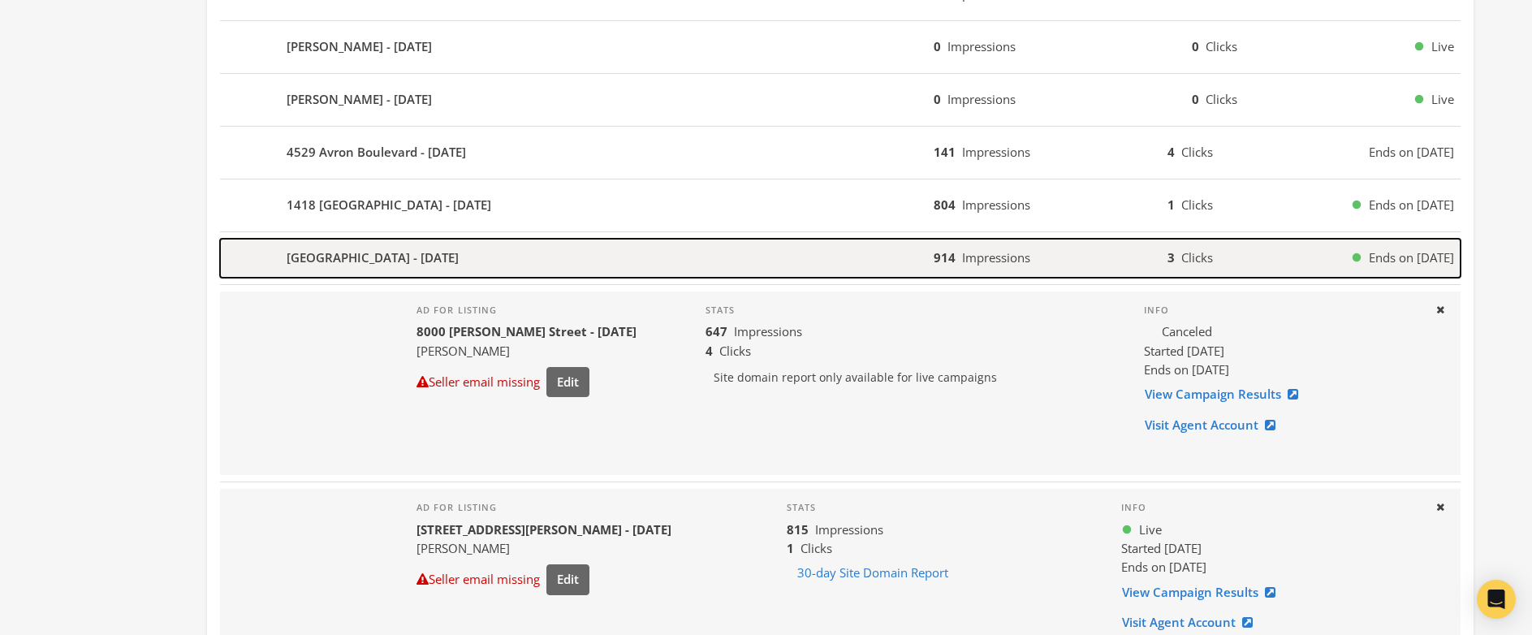
click at [587, 259] on div "[GEOGRAPHIC_DATA] - [DATE]" at bounding box center [577, 258] width 714 height 39
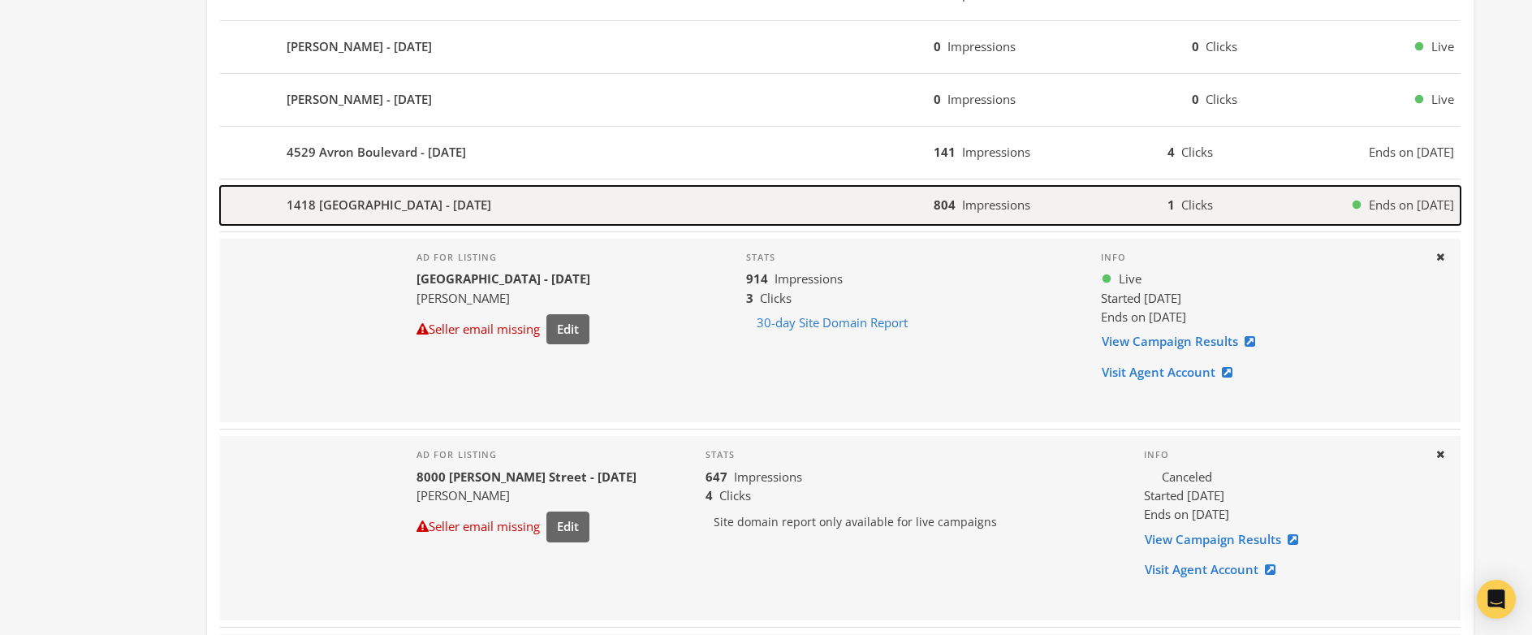
click at [579, 205] on div "1418 [GEOGRAPHIC_DATA] - [DATE]" at bounding box center [577, 205] width 714 height 39
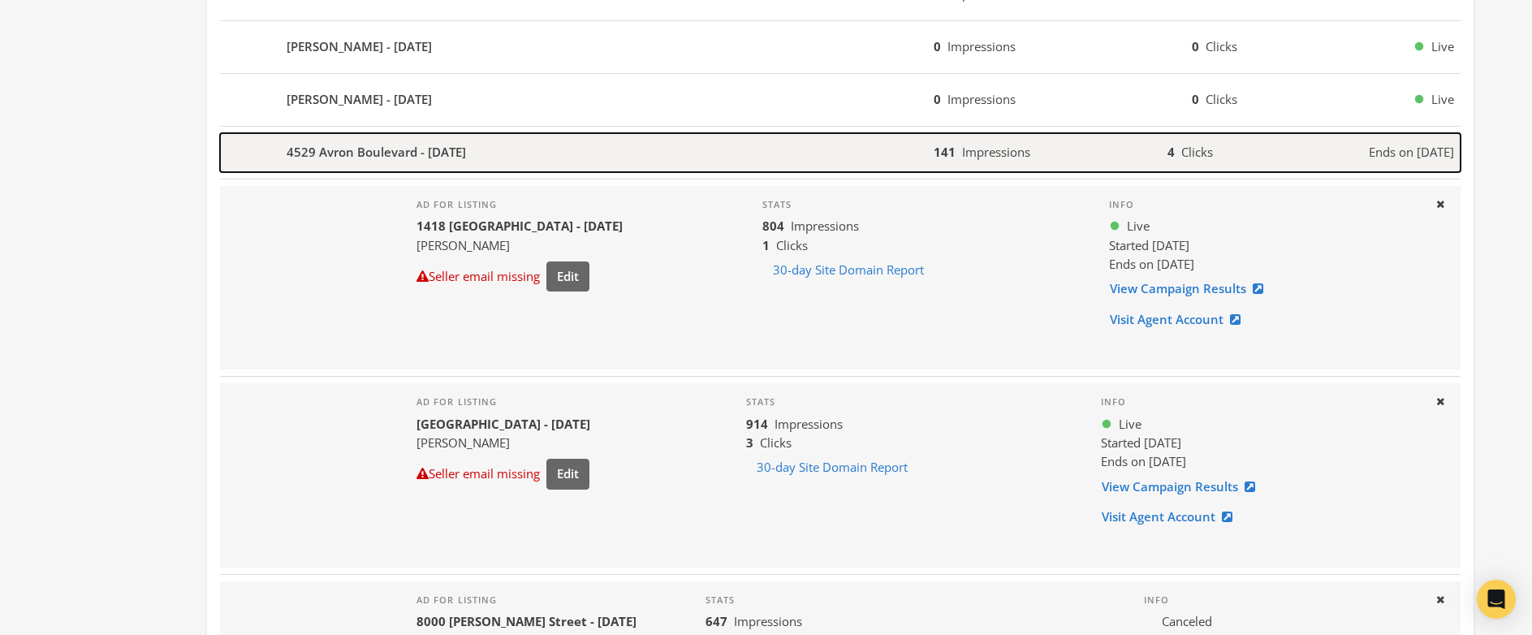
click at [558, 149] on div "4529 Avron Boulevard - [DATE]" at bounding box center [577, 152] width 714 height 39
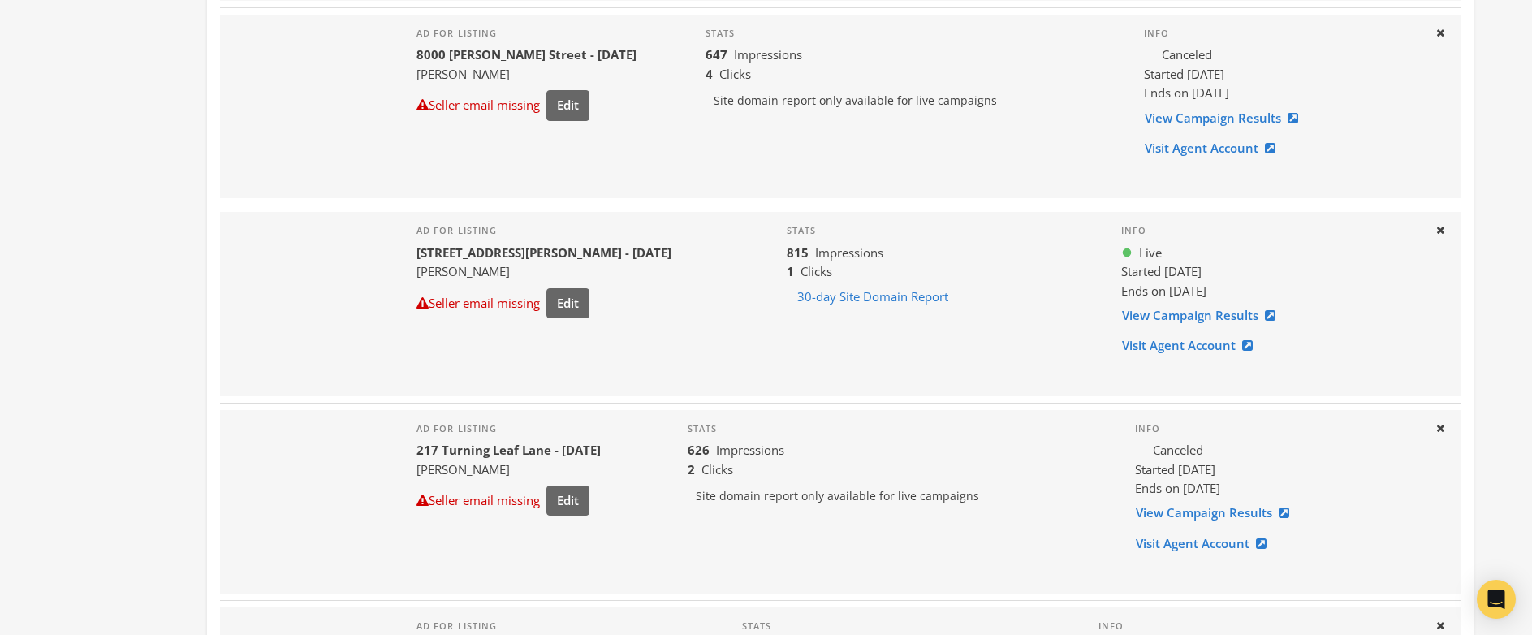
scroll to position [1991, 0]
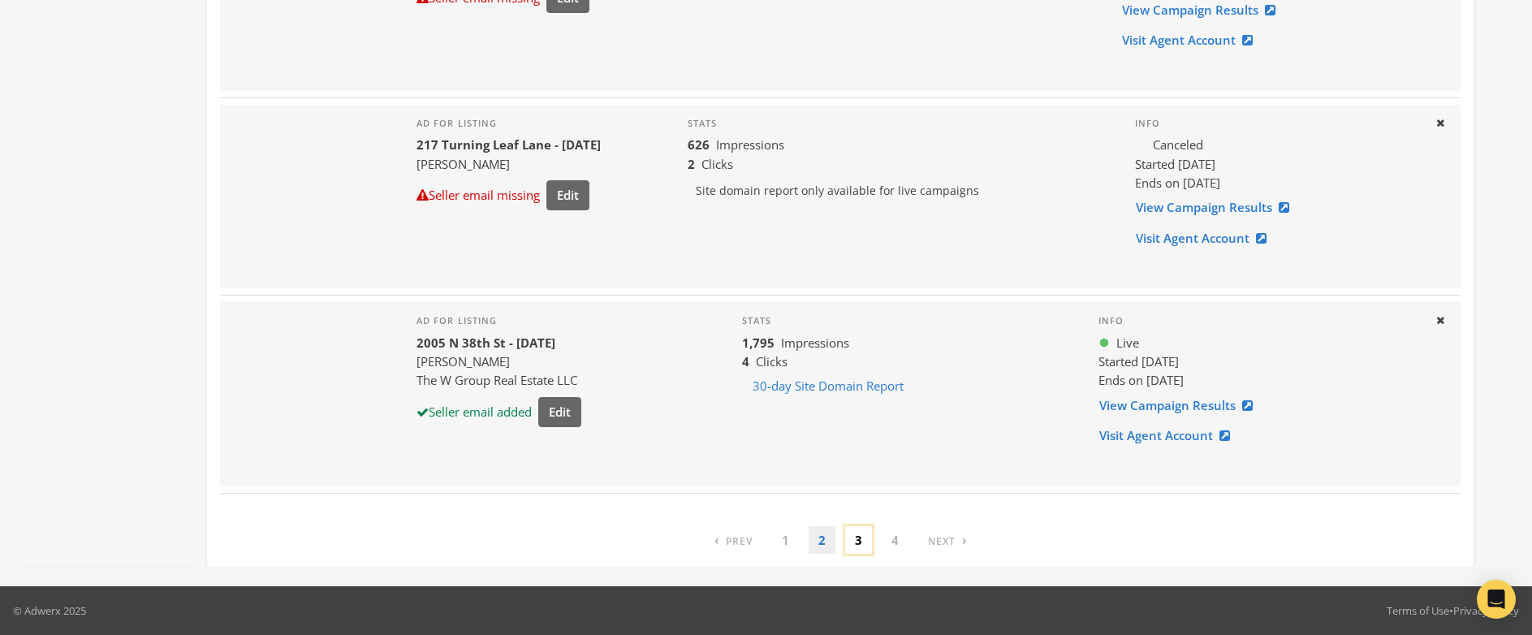
click at [861, 540] on link "3" at bounding box center [858, 540] width 27 height 28
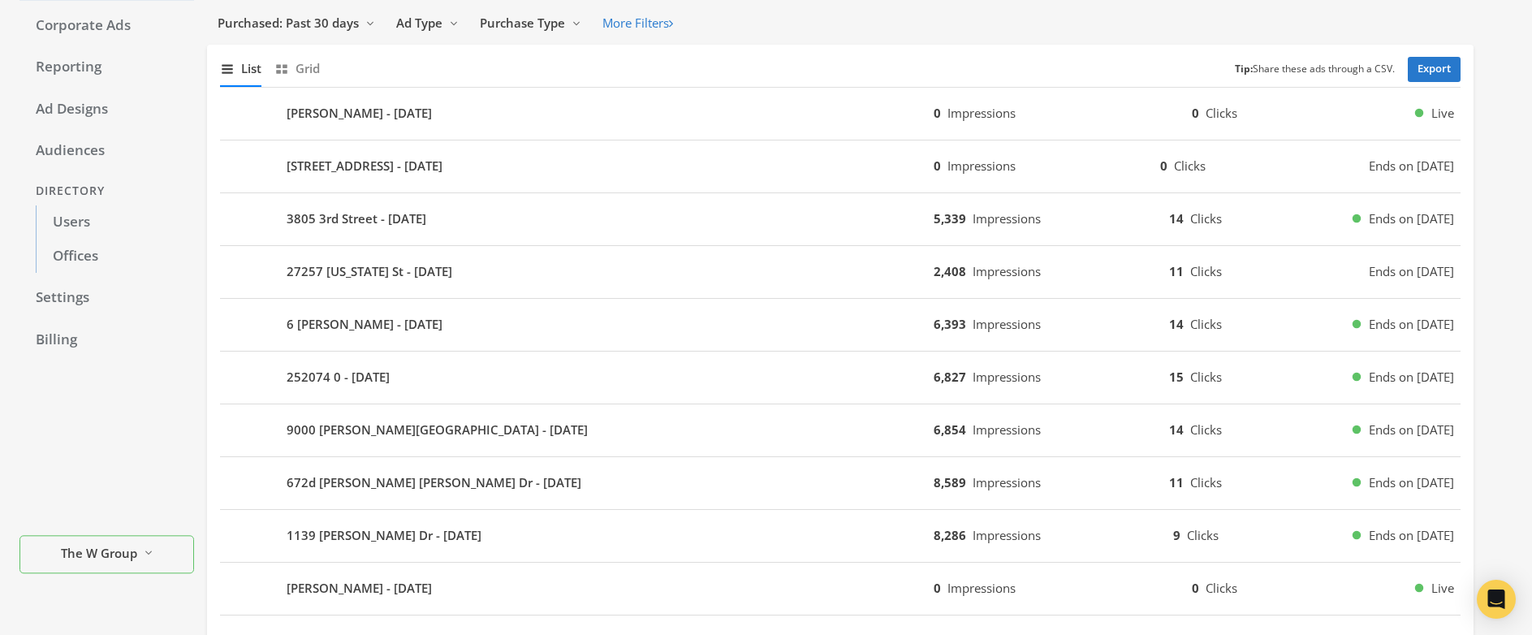
scroll to position [0, 0]
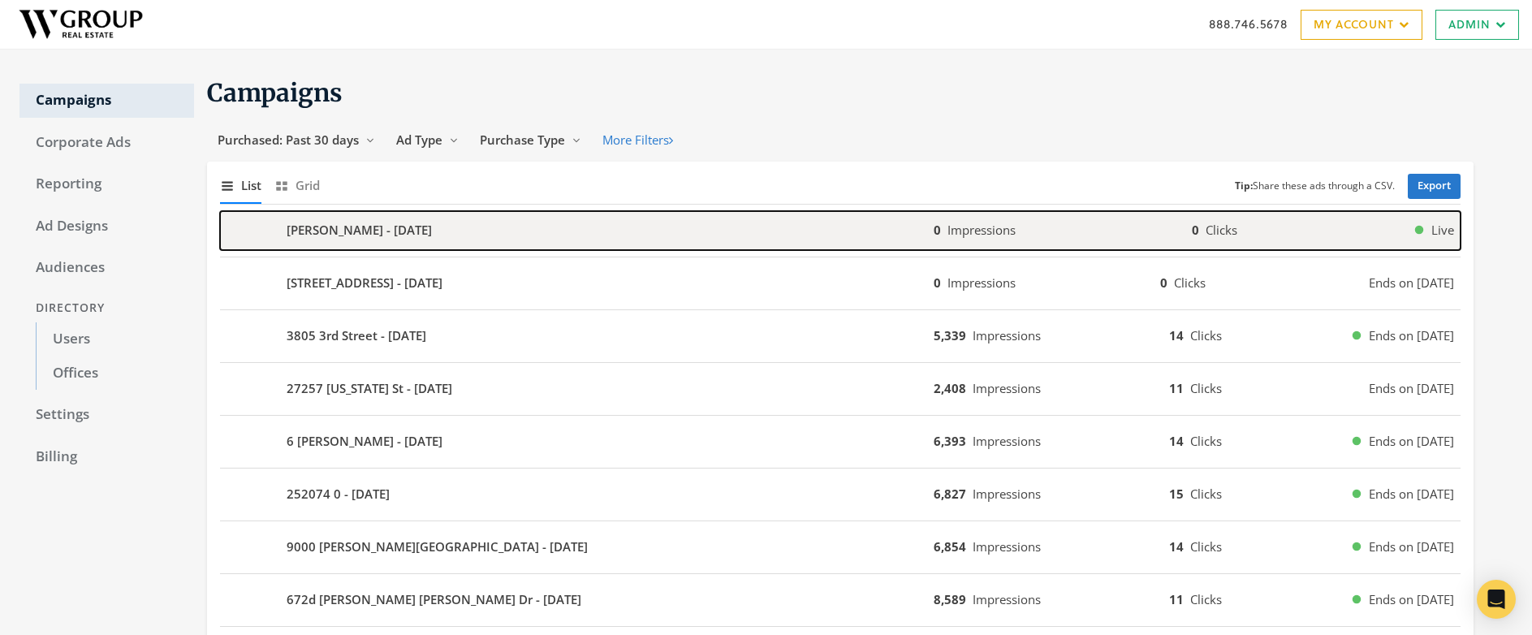
click at [462, 226] on div "[PERSON_NAME] - [DATE]" at bounding box center [577, 230] width 714 height 39
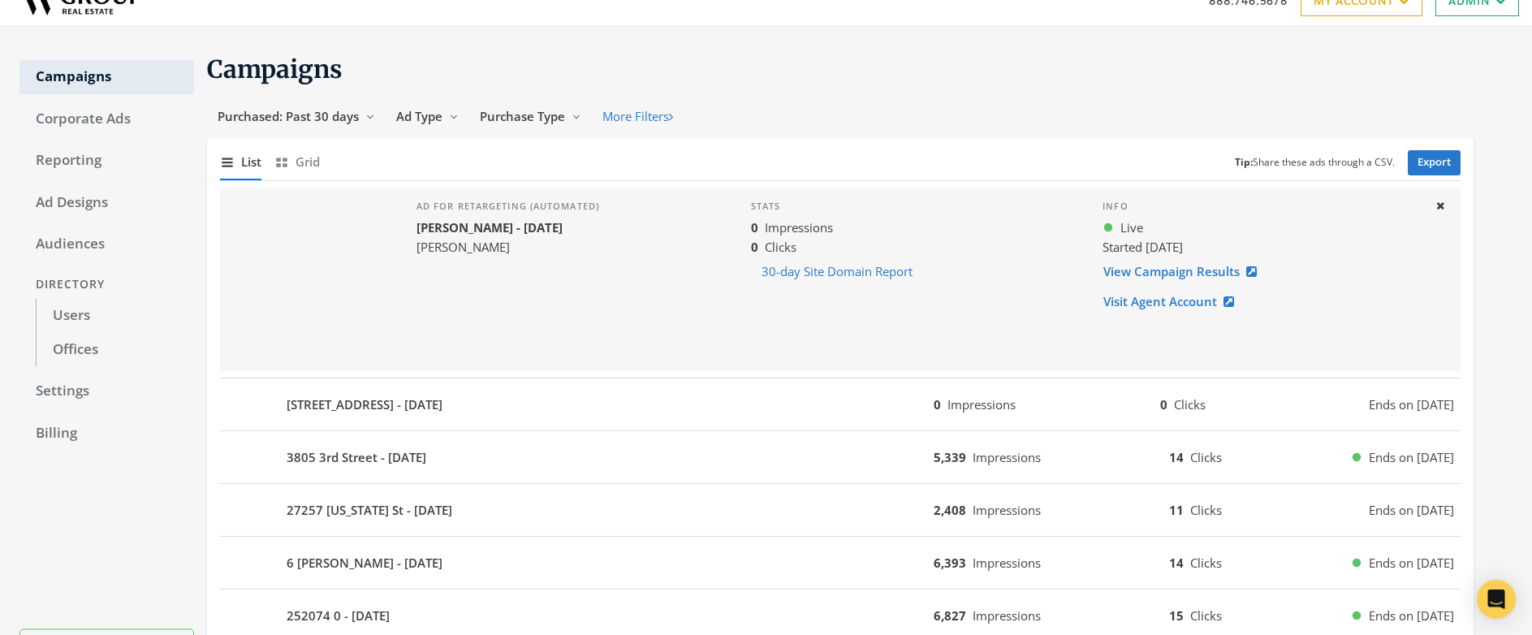
scroll to position [101, 0]
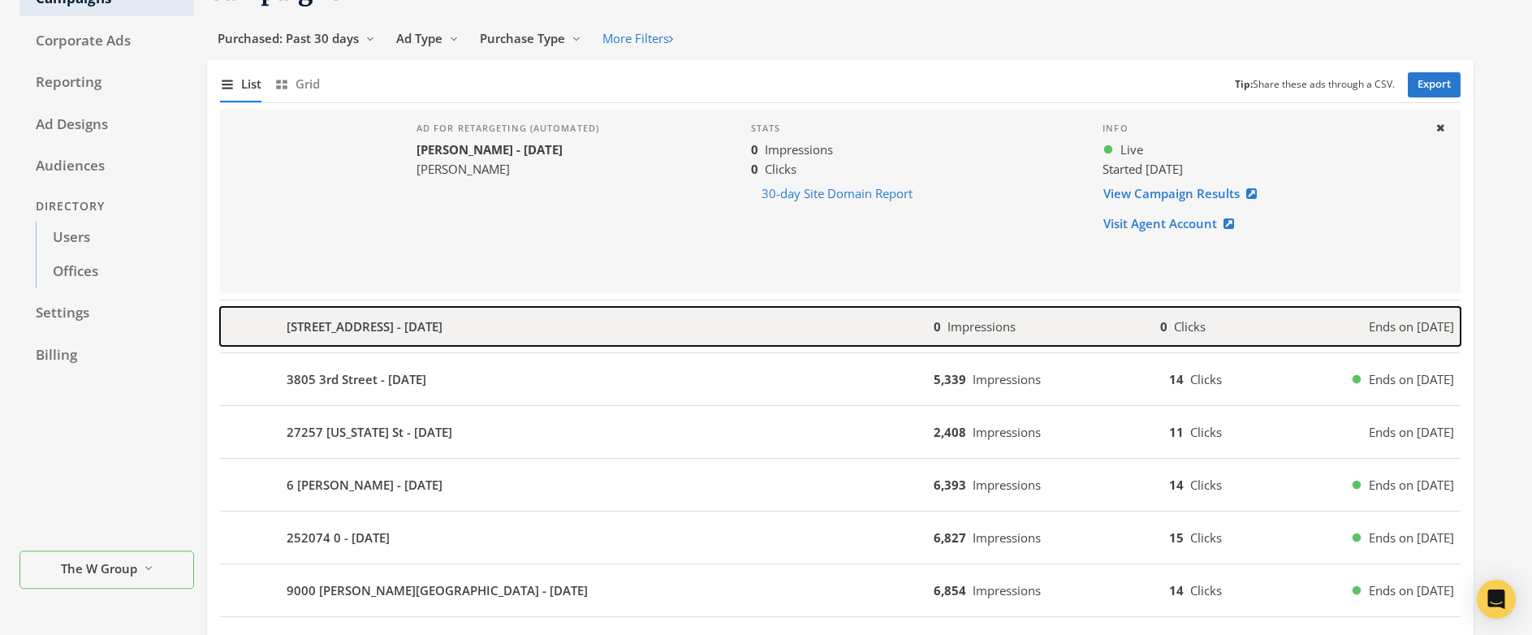
click at [517, 330] on div "[STREET_ADDRESS] - [DATE]" at bounding box center [577, 326] width 714 height 39
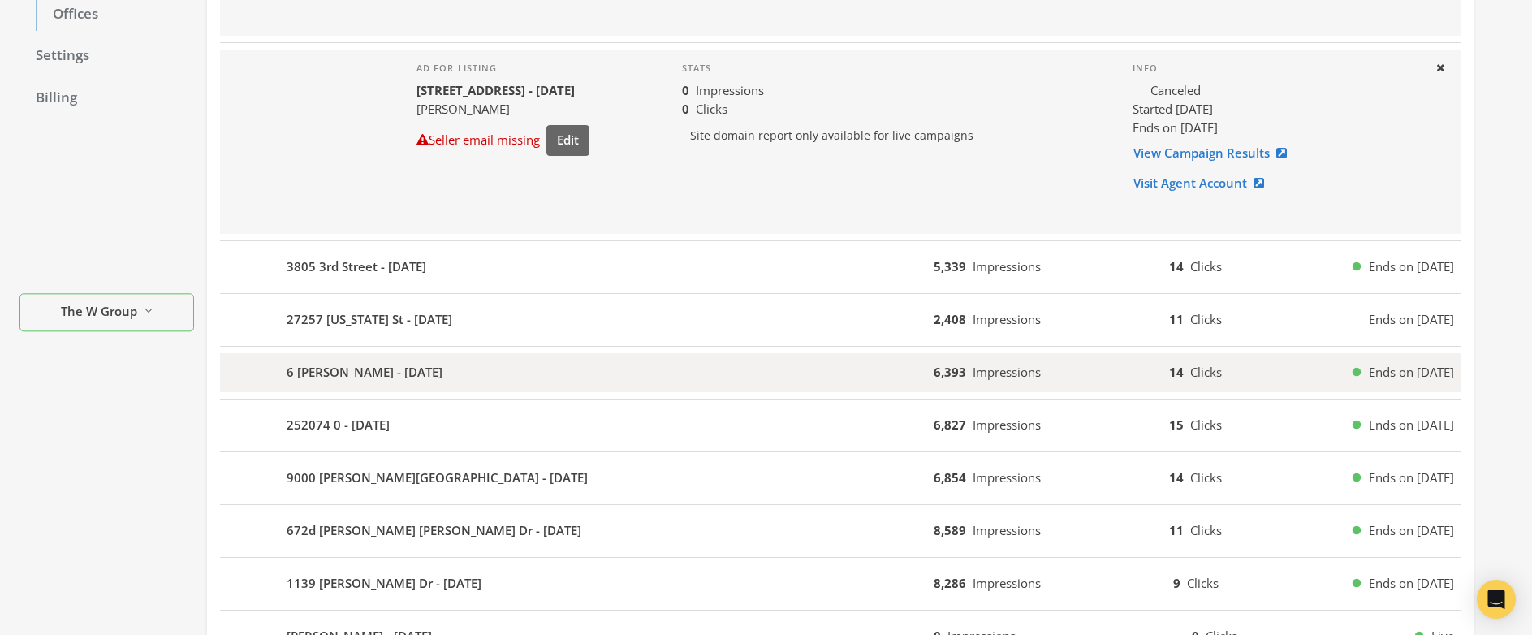
scroll to position [383, 0]
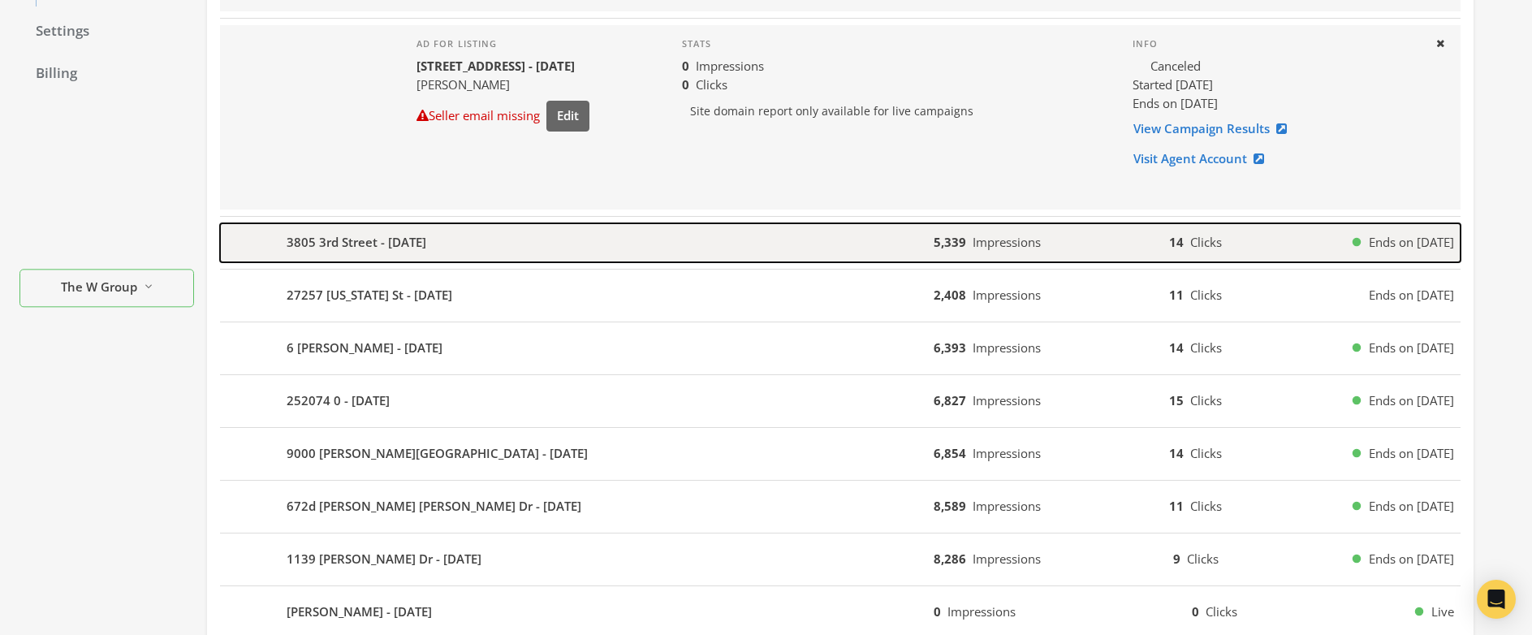
click at [505, 251] on div "3805 3rd Street - [DATE]" at bounding box center [577, 242] width 714 height 39
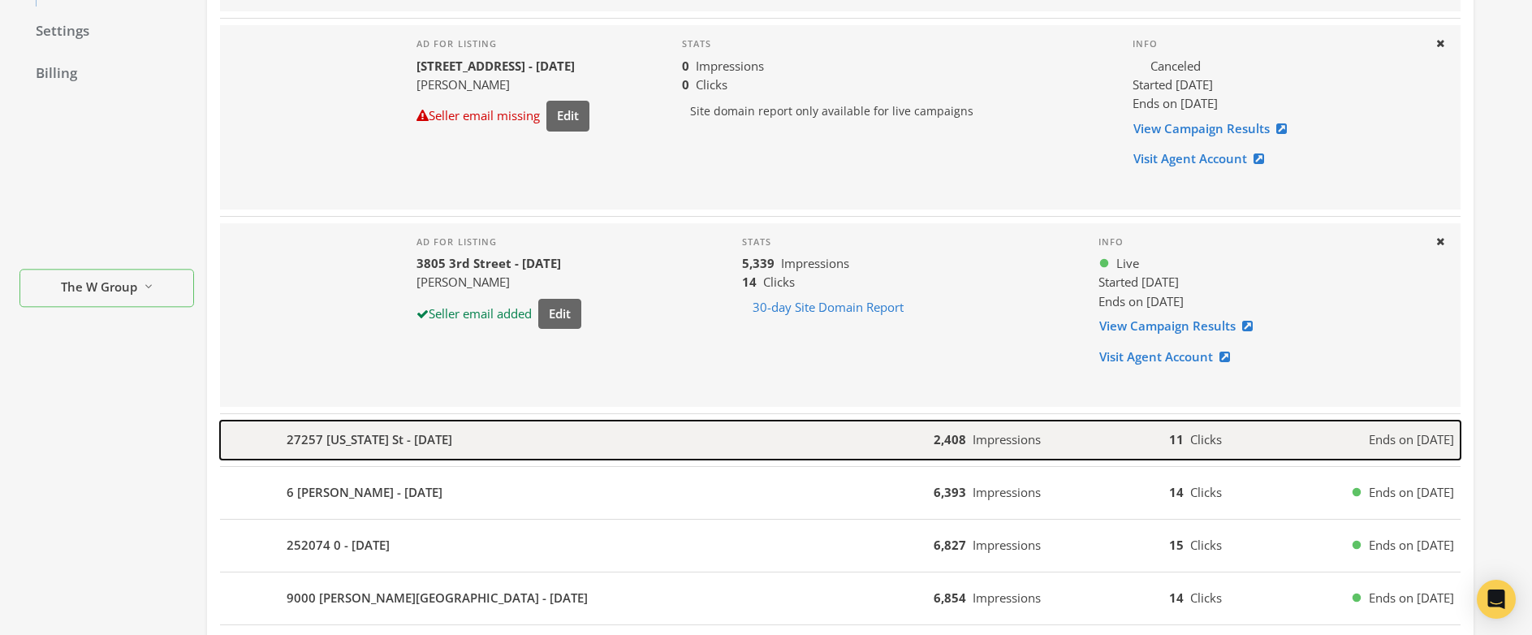
click at [534, 450] on div "27257 [US_STATE] St - [DATE]" at bounding box center [577, 440] width 714 height 39
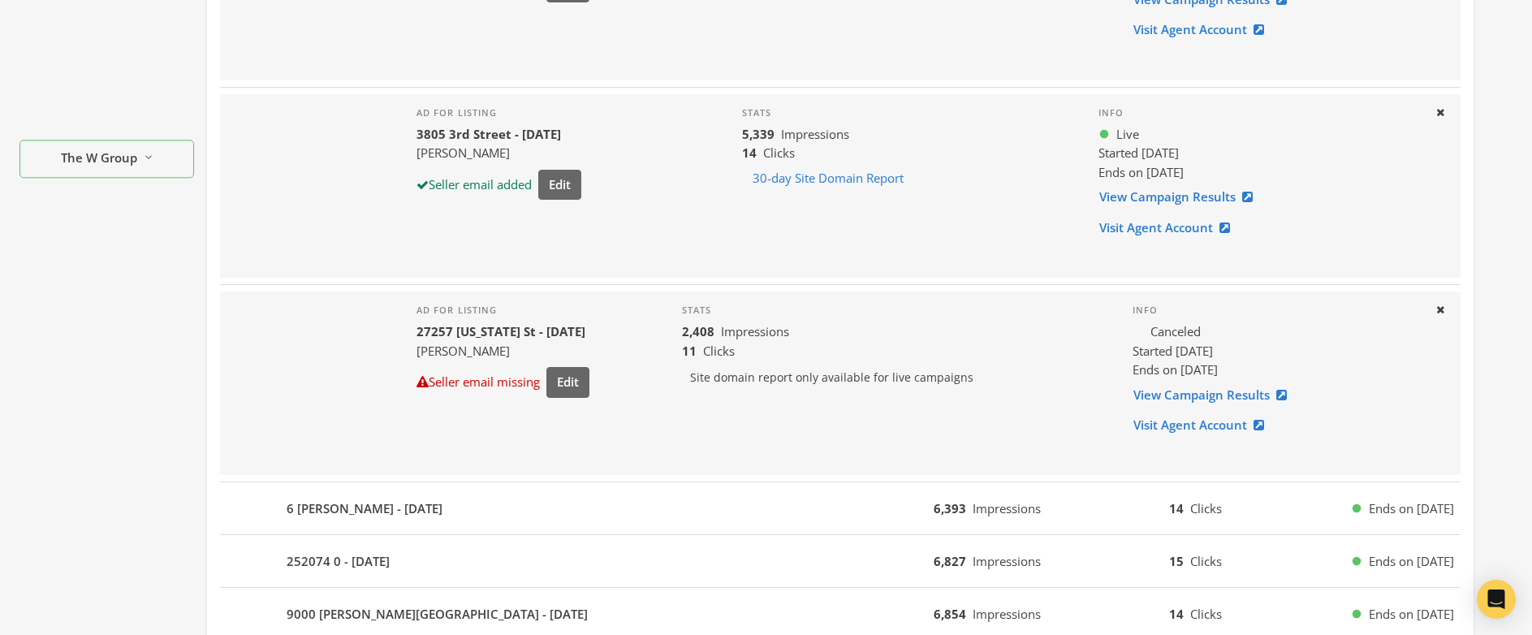
scroll to position [516, 0]
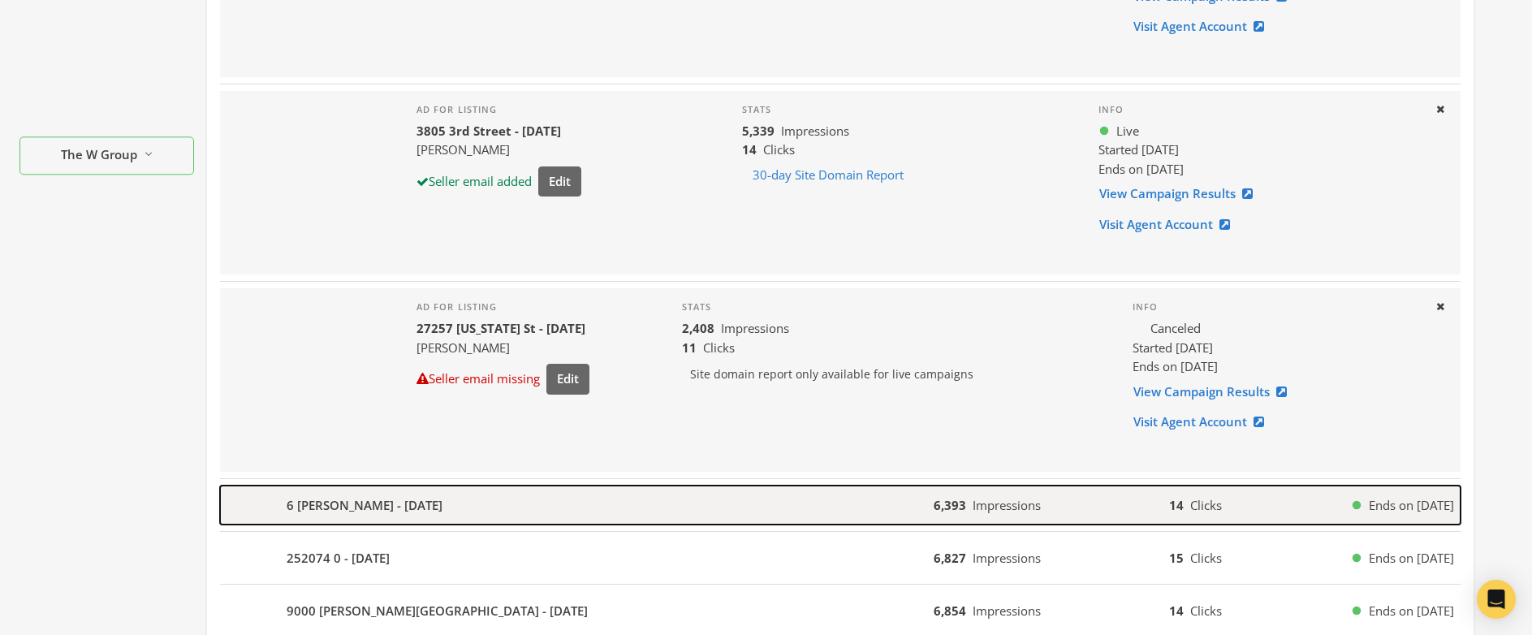
click at [524, 512] on div "6 [PERSON_NAME] - [DATE]" at bounding box center [577, 504] width 714 height 39
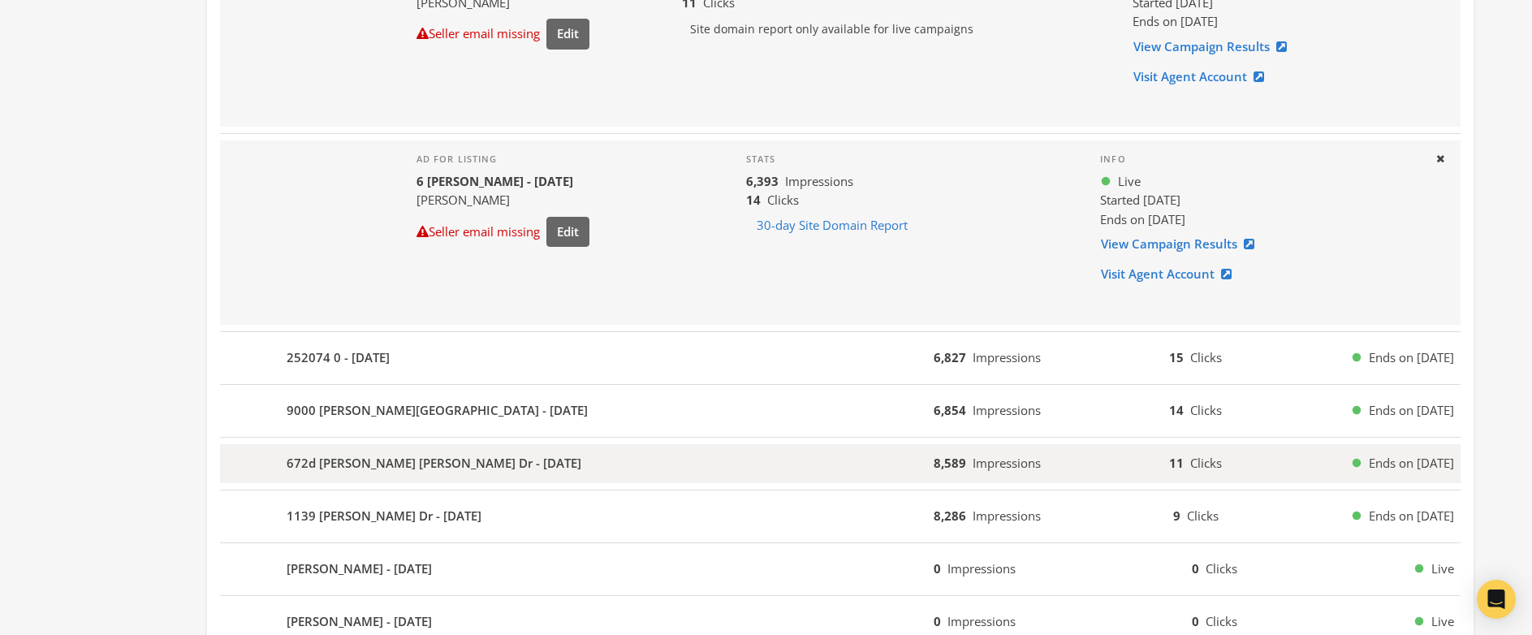
scroll to position [966, 0]
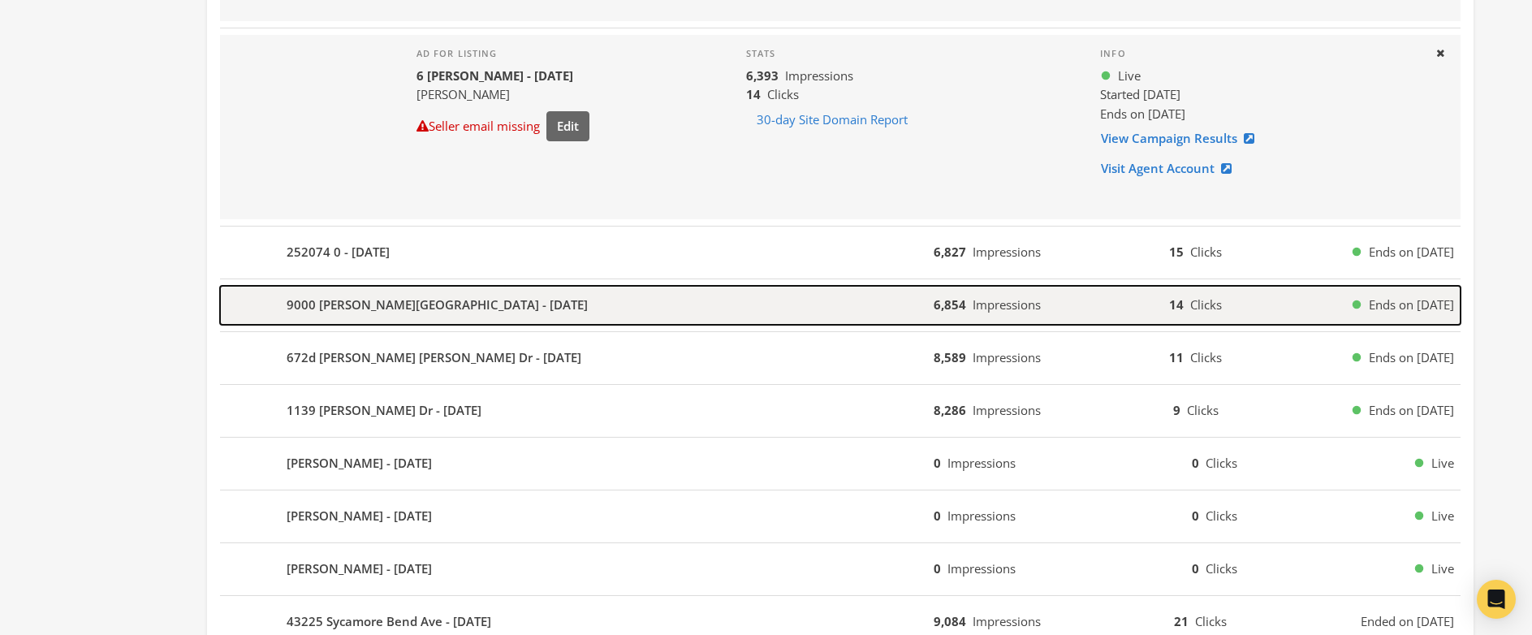
click at [496, 309] on b "9000 [PERSON_NAME][GEOGRAPHIC_DATA] - [DATE]" at bounding box center [437, 305] width 301 height 19
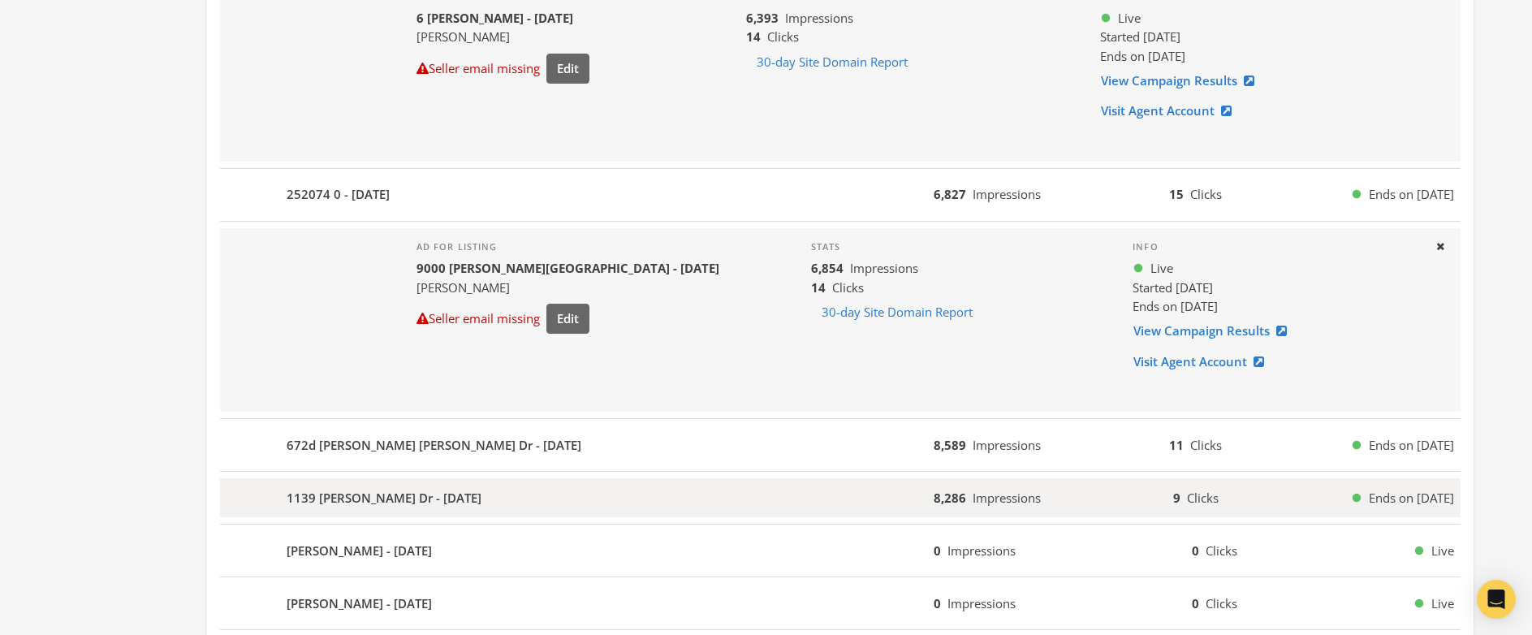
scroll to position [1097, 0]
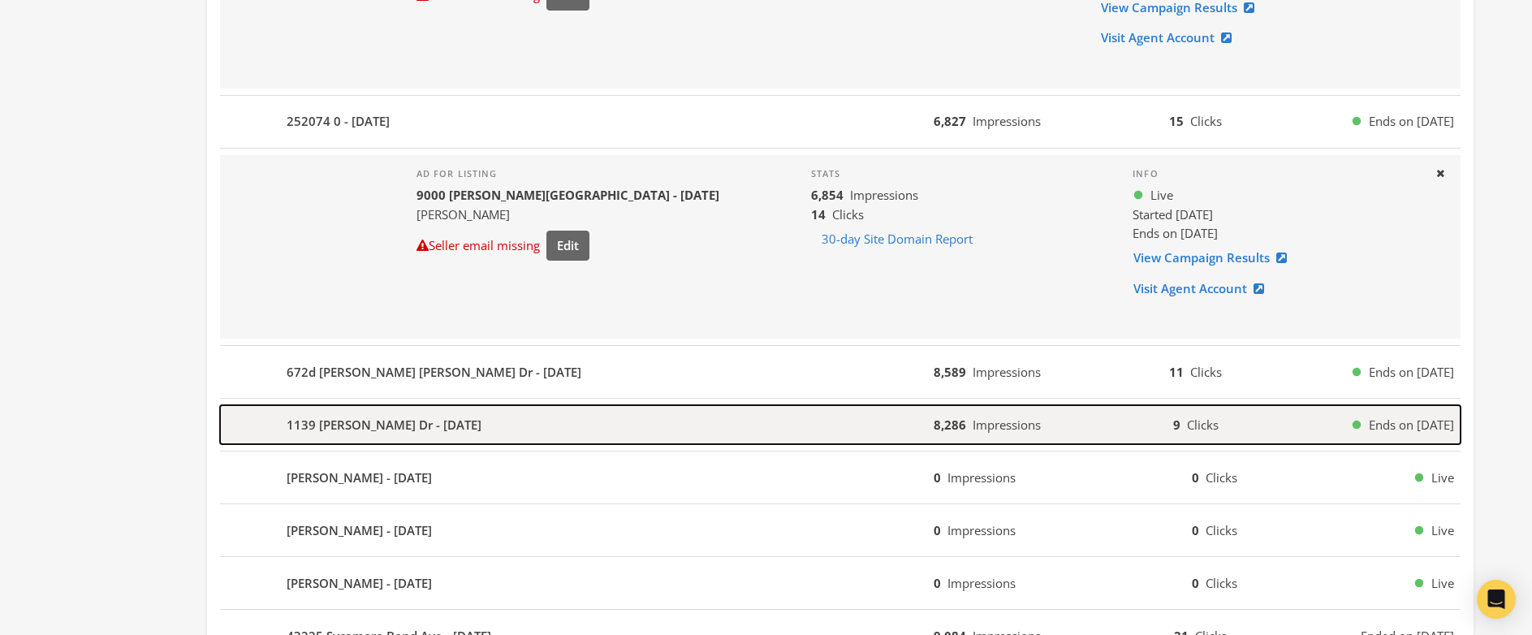
click at [569, 428] on div "1139 [PERSON_NAME] Dr - [DATE]" at bounding box center [577, 424] width 714 height 39
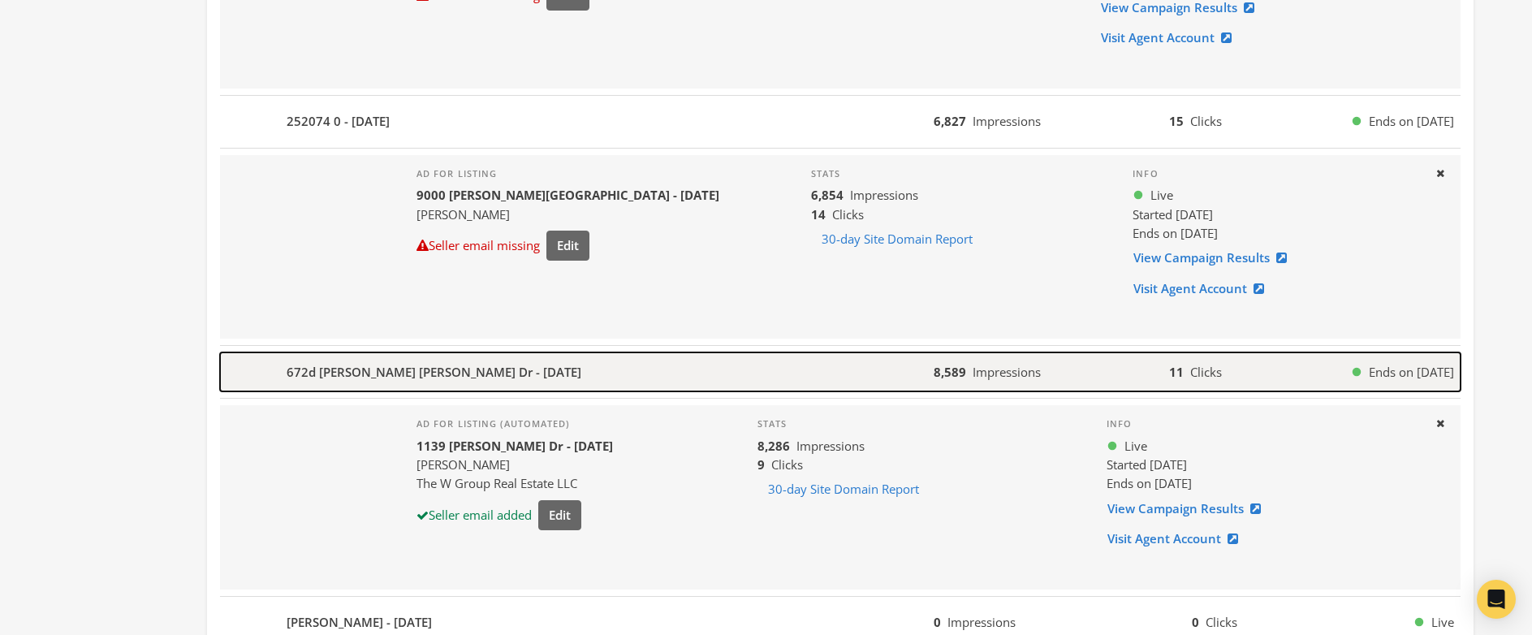
click at [528, 373] on div "672d [PERSON_NAME] [PERSON_NAME] Dr - [DATE]" at bounding box center [577, 371] width 714 height 39
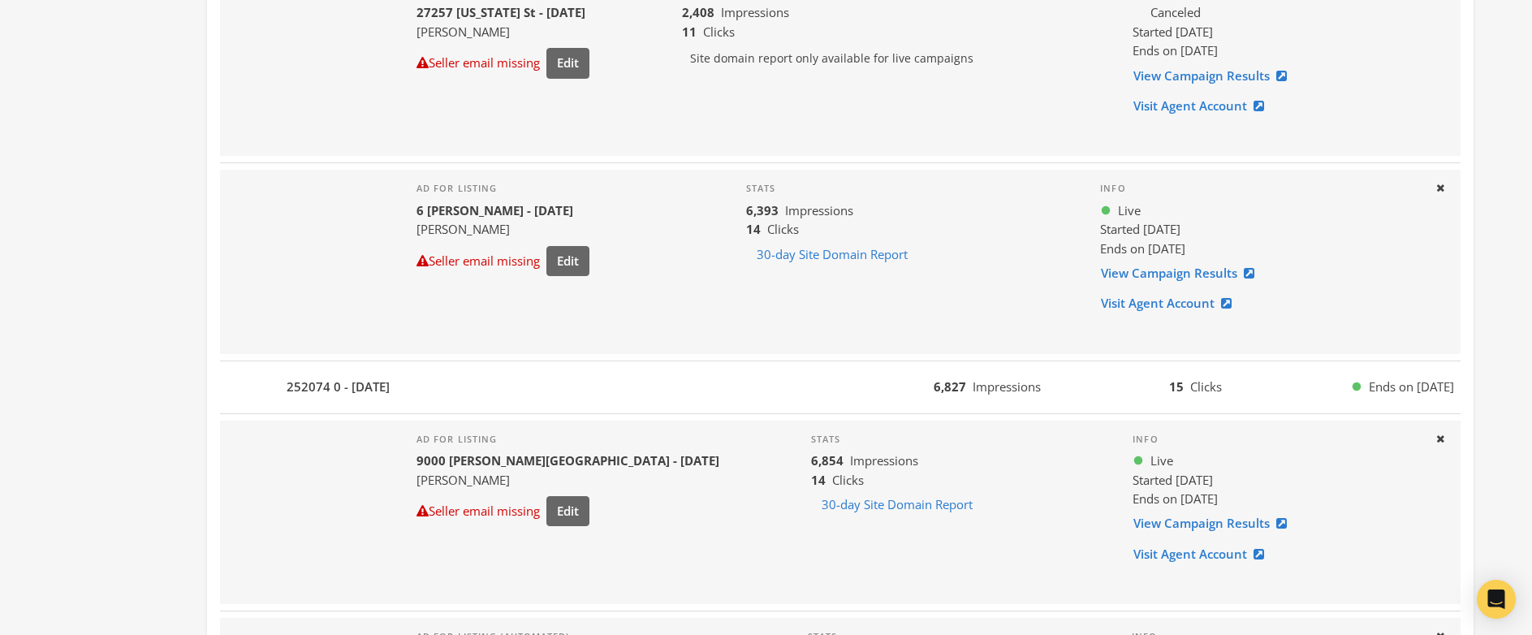
scroll to position [816, 0]
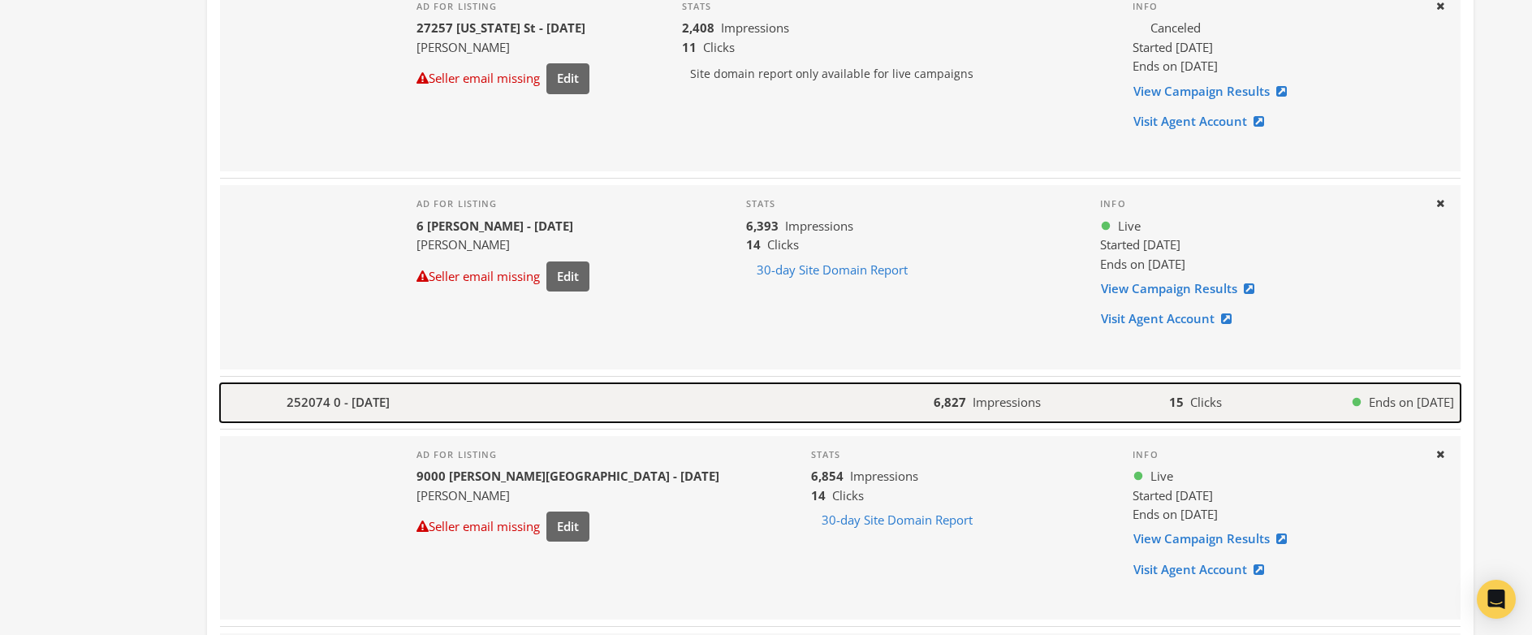
click at [507, 395] on div "252074 0 - [DATE]" at bounding box center [577, 402] width 714 height 39
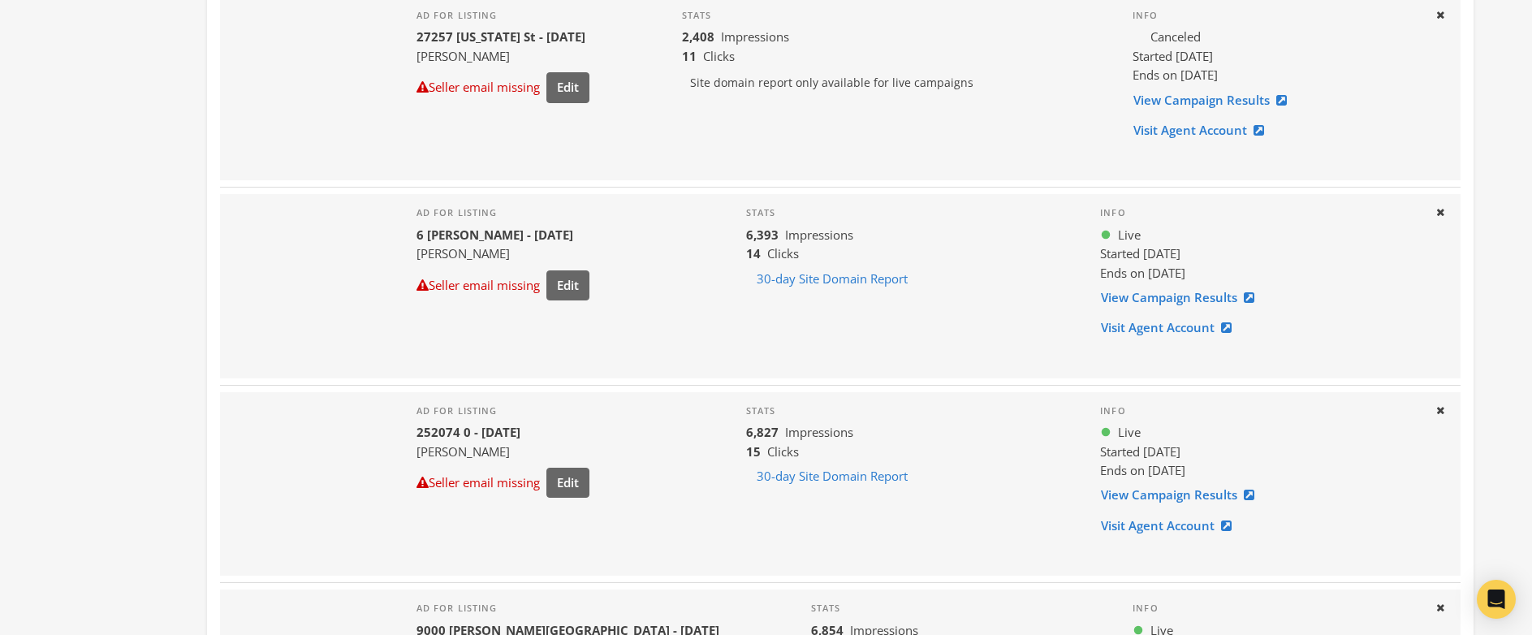
scroll to position [0, 0]
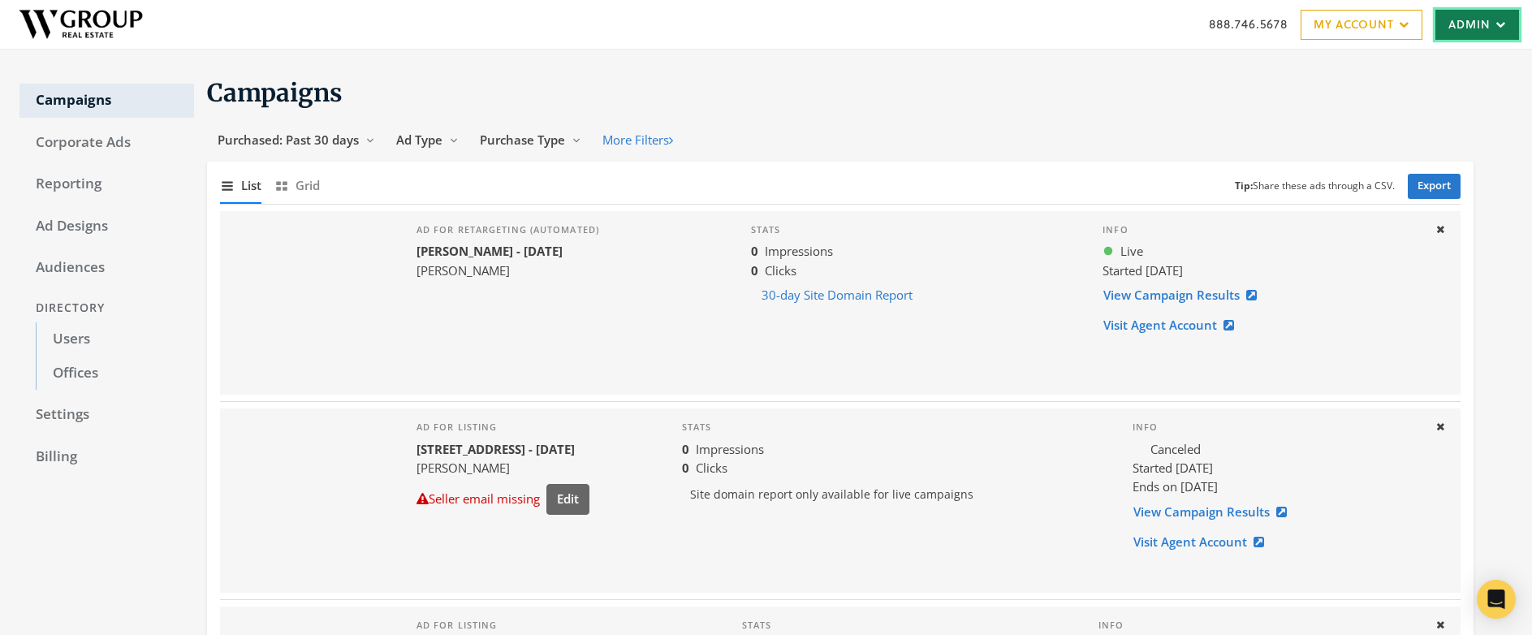
click at [1477, 28] on link "Admin" at bounding box center [1477, 25] width 84 height 30
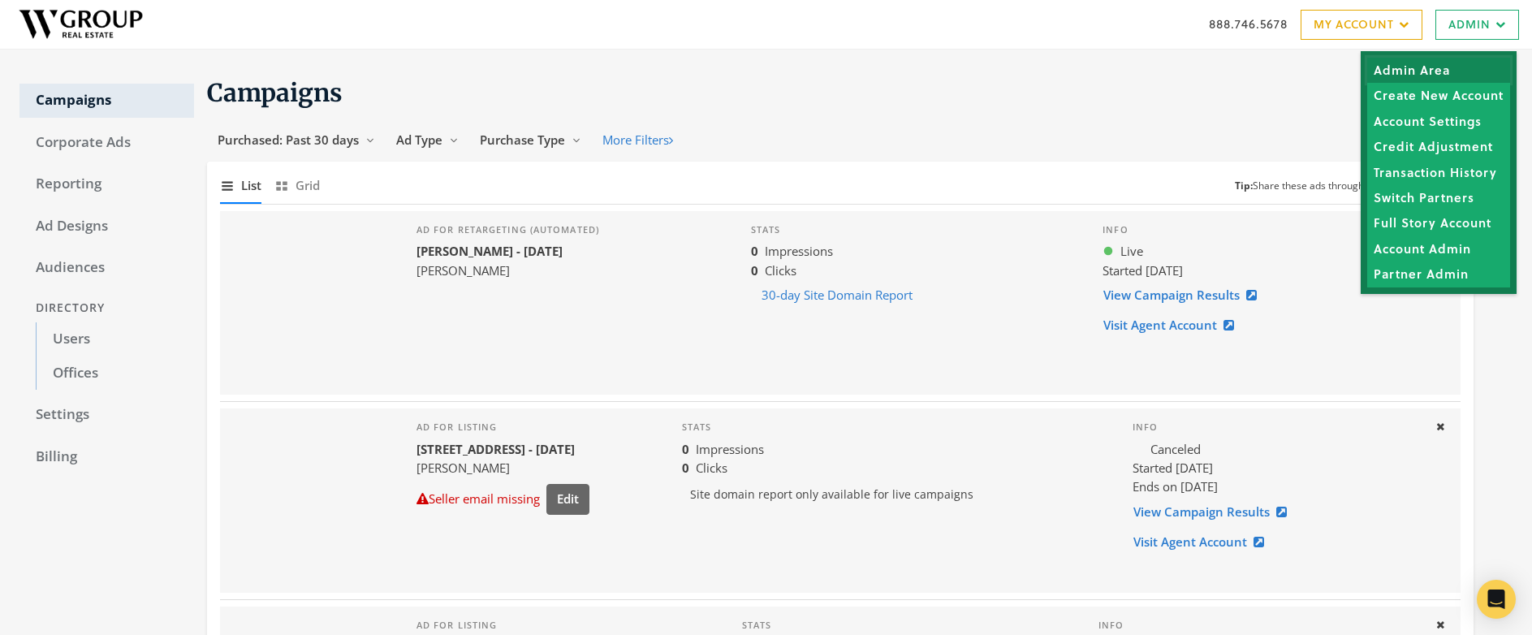
click at [1429, 73] on link "Admin Area" at bounding box center [1438, 70] width 143 height 25
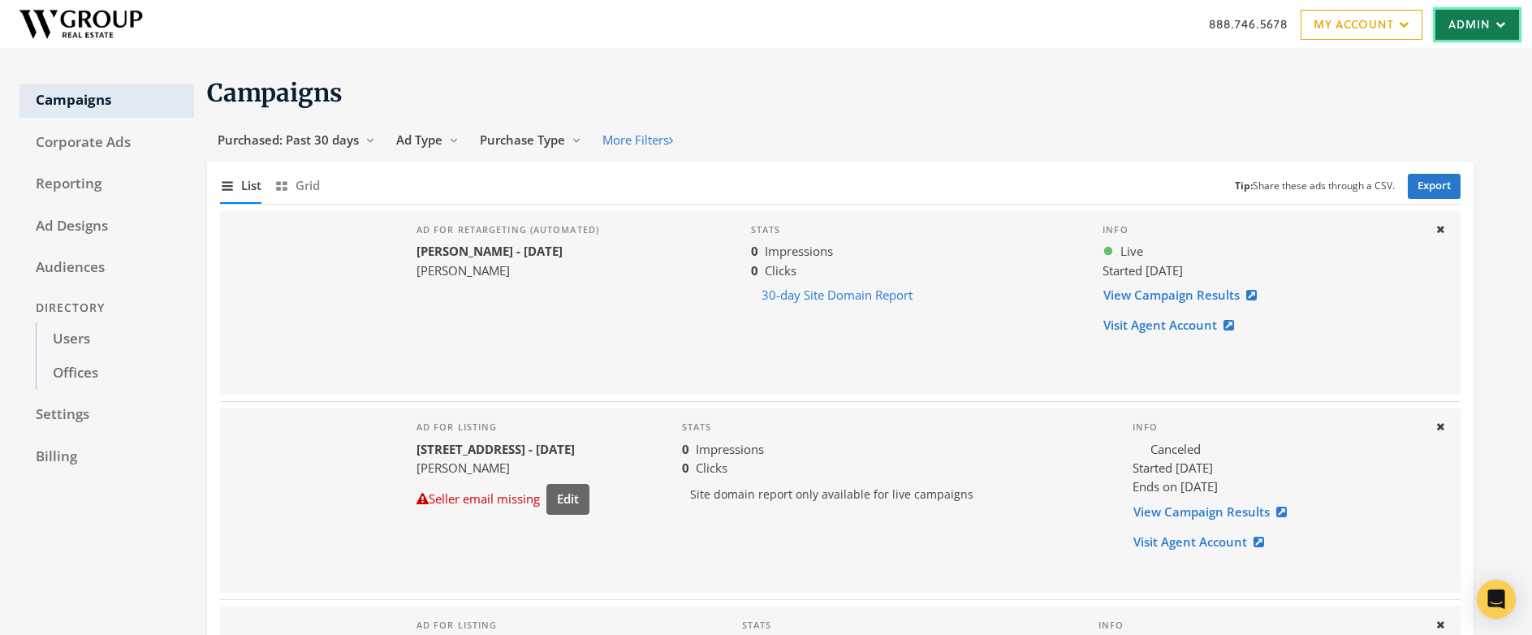
click at [1468, 33] on link "Admin" at bounding box center [1477, 25] width 84 height 30
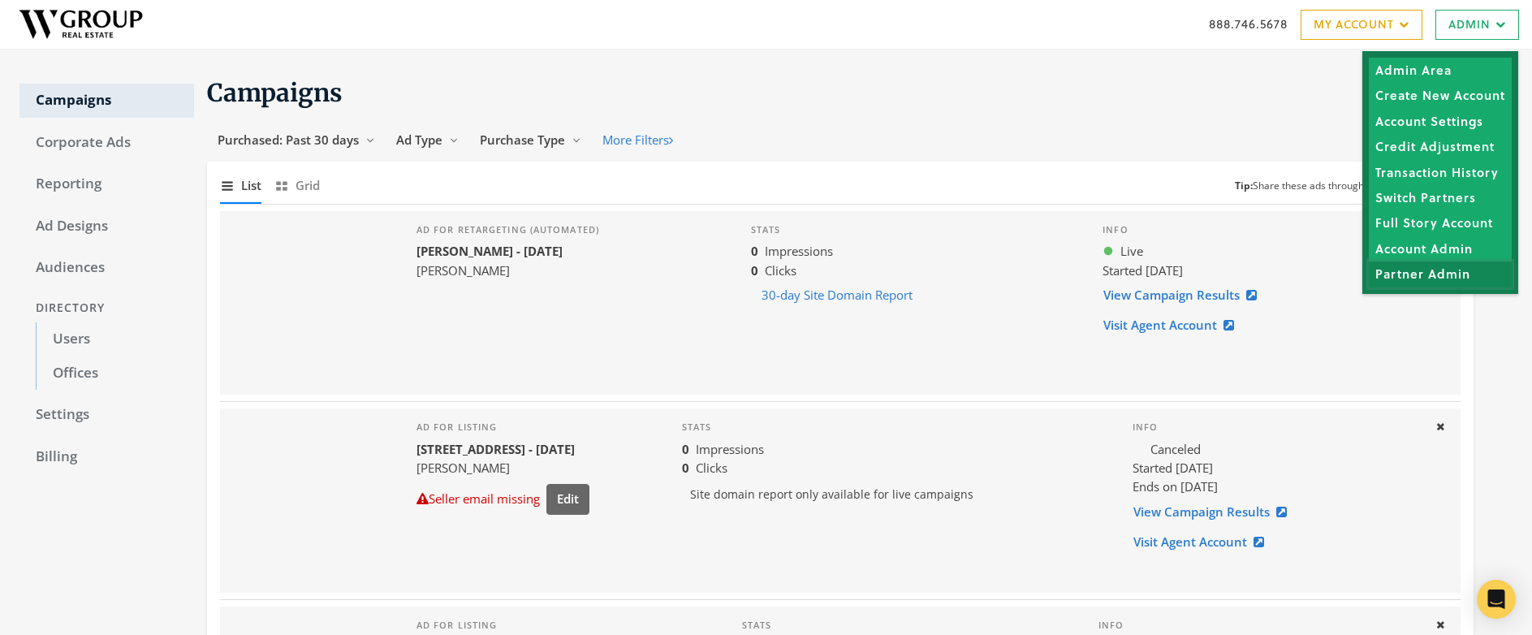
click at [1417, 277] on link "Partner Admin" at bounding box center [1440, 273] width 143 height 25
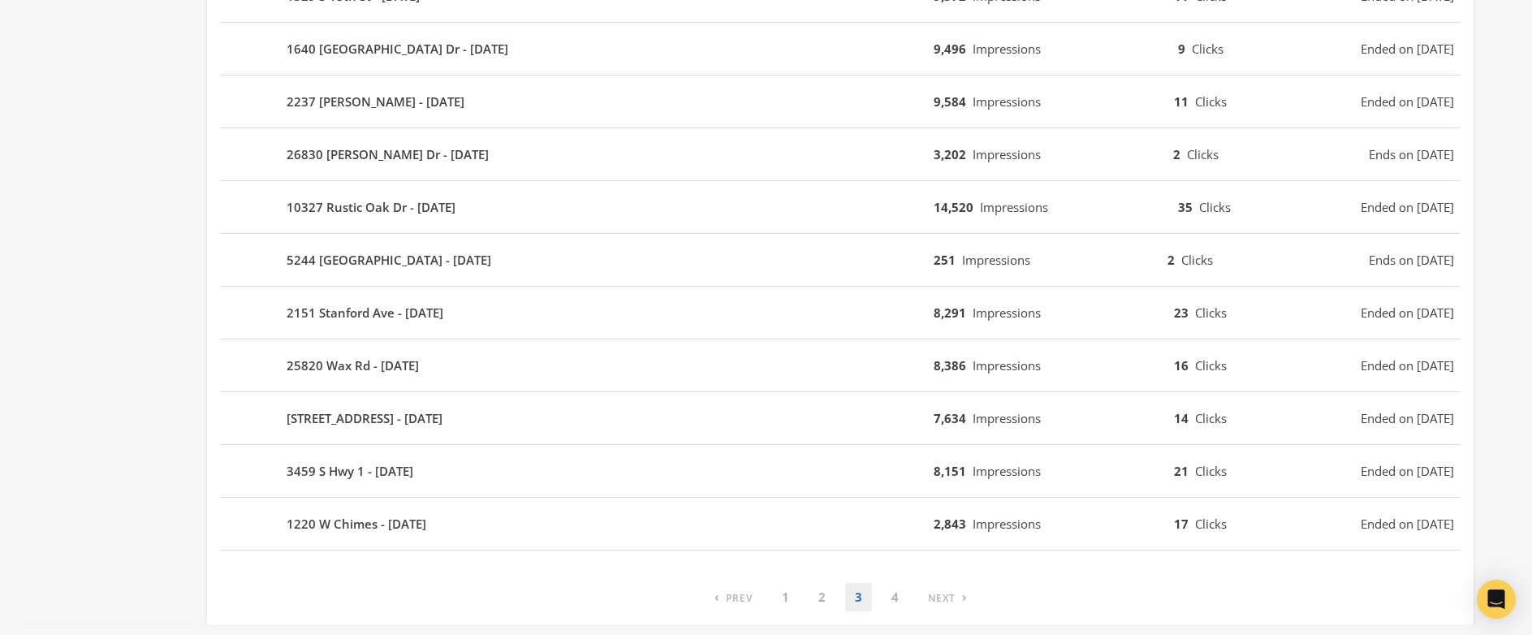
scroll to position [2281, 0]
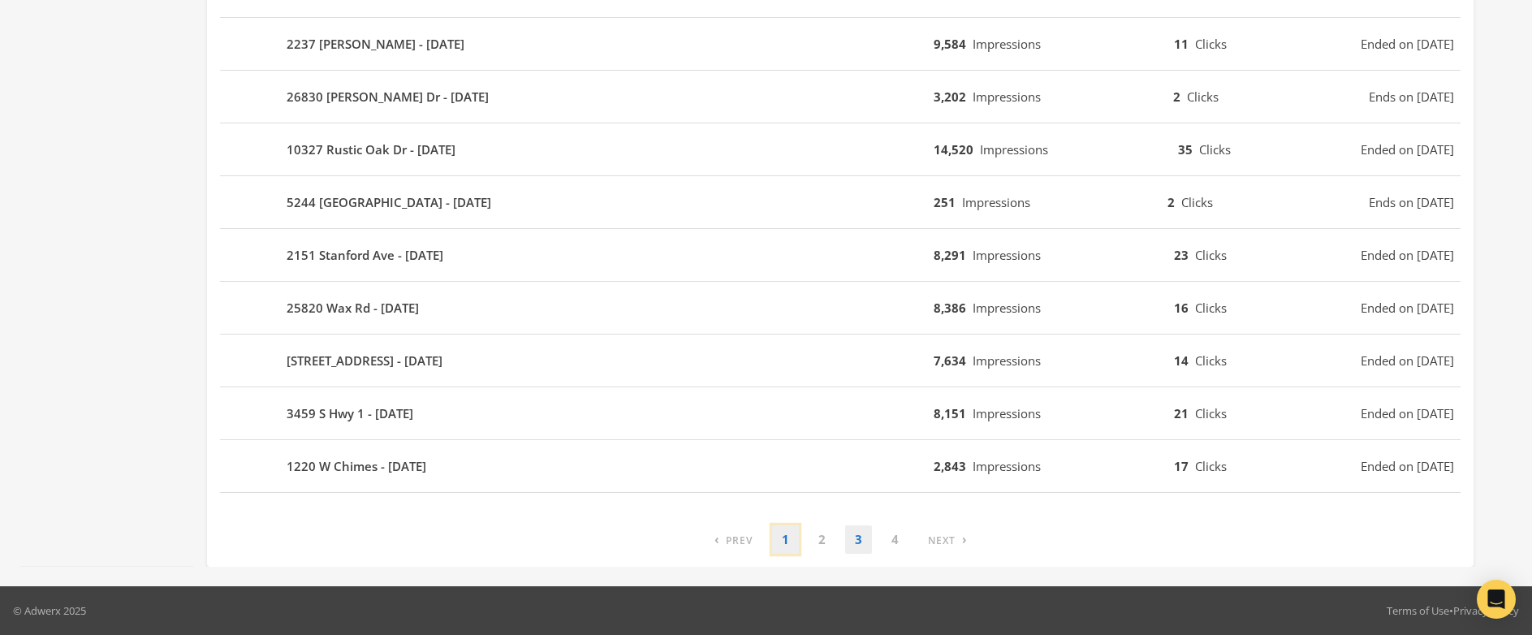
click at [785, 541] on link "1" at bounding box center [785, 539] width 27 height 28
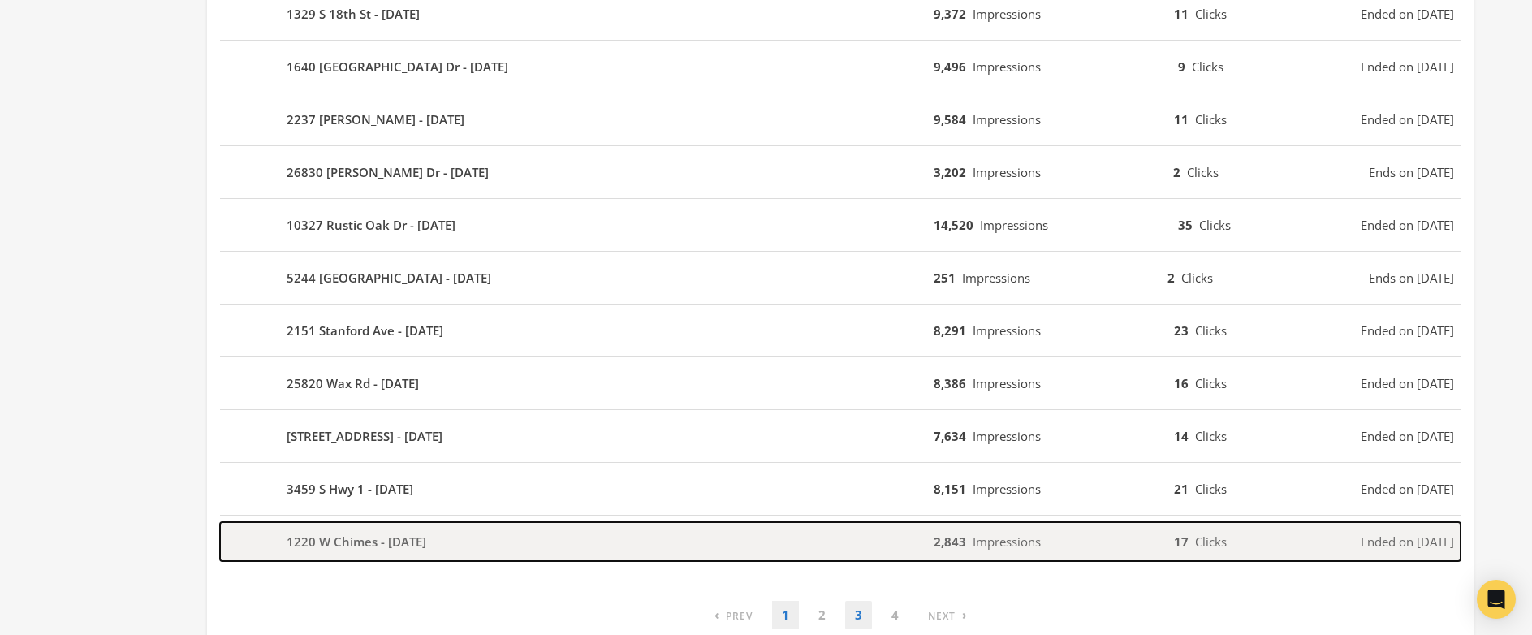
click at [785, 541] on div "1220 W Chimes - [DATE]" at bounding box center [577, 541] width 714 height 39
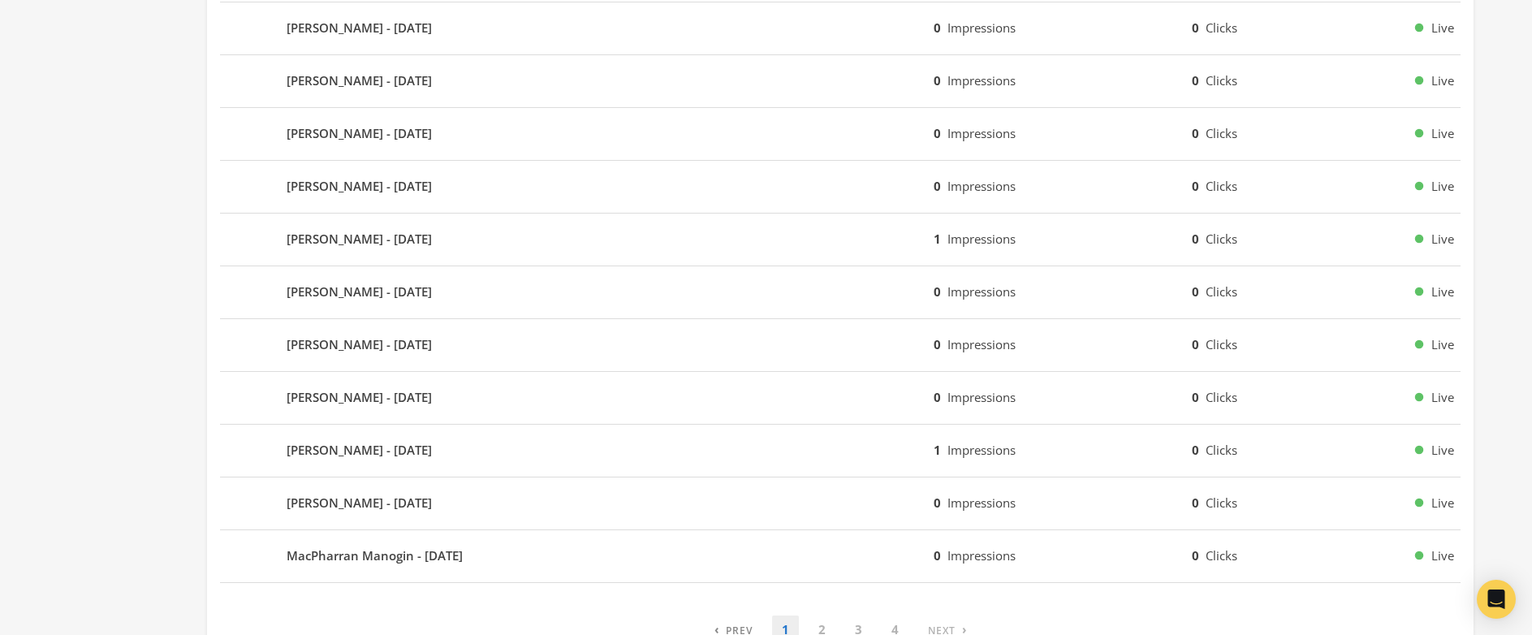
scroll to position [978, 0]
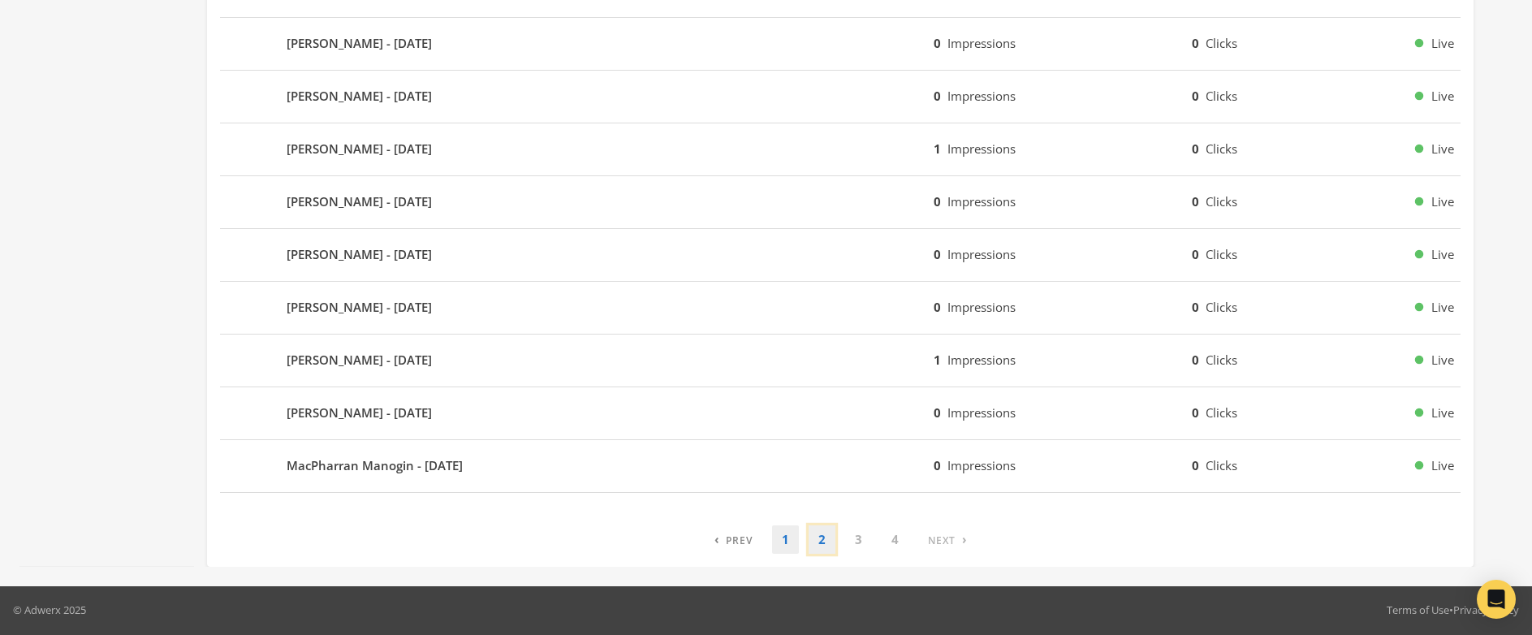
click at [824, 546] on link "2" at bounding box center [822, 539] width 27 height 28
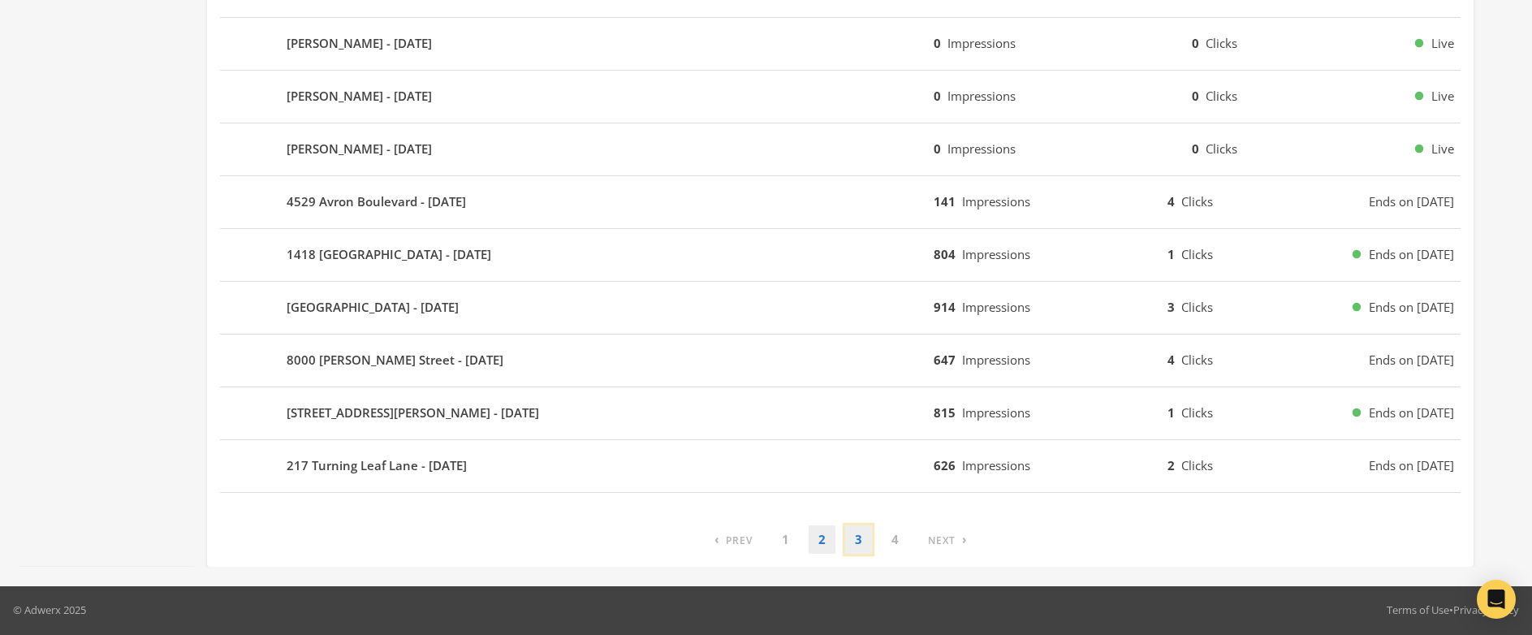
click at [860, 544] on link "3" at bounding box center [858, 539] width 27 height 28
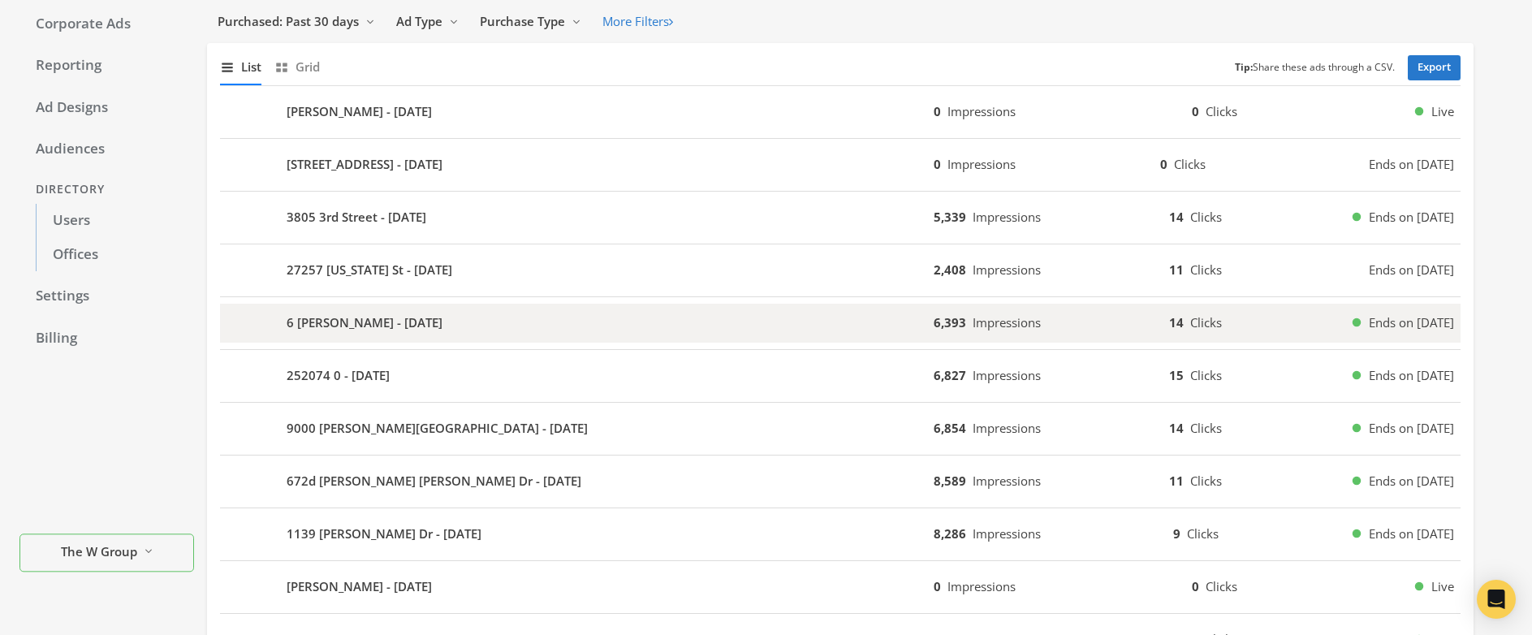
scroll to position [0, 0]
